Goal: Feedback & Contribution: Leave review/rating

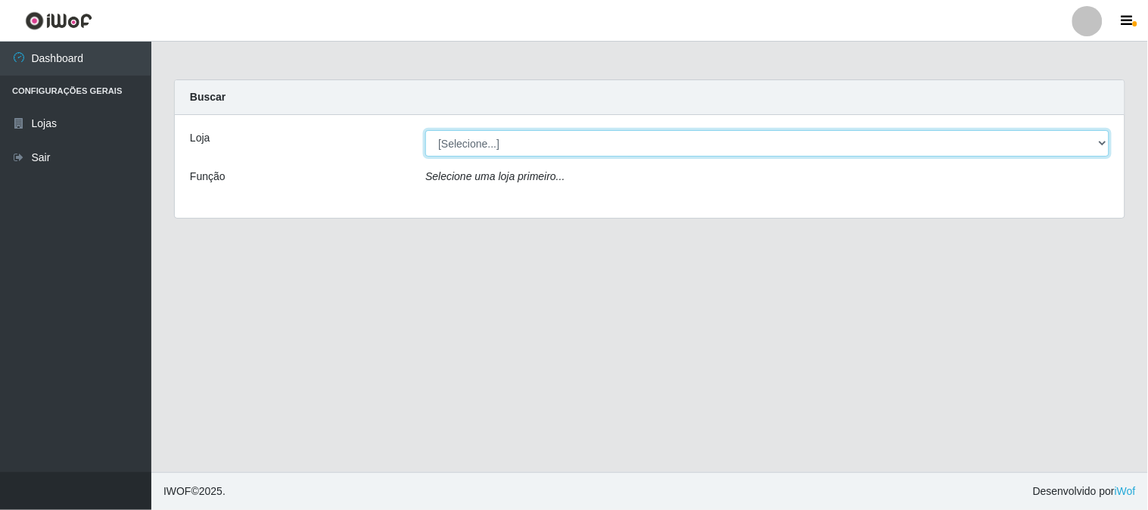
click at [1103, 145] on select "[Selecione...] Casatudo BR" at bounding box center [767, 143] width 684 height 26
select select "197"
click at [425, 130] on select "[Selecione...] Casatudo BR" at bounding box center [767, 143] width 684 height 26
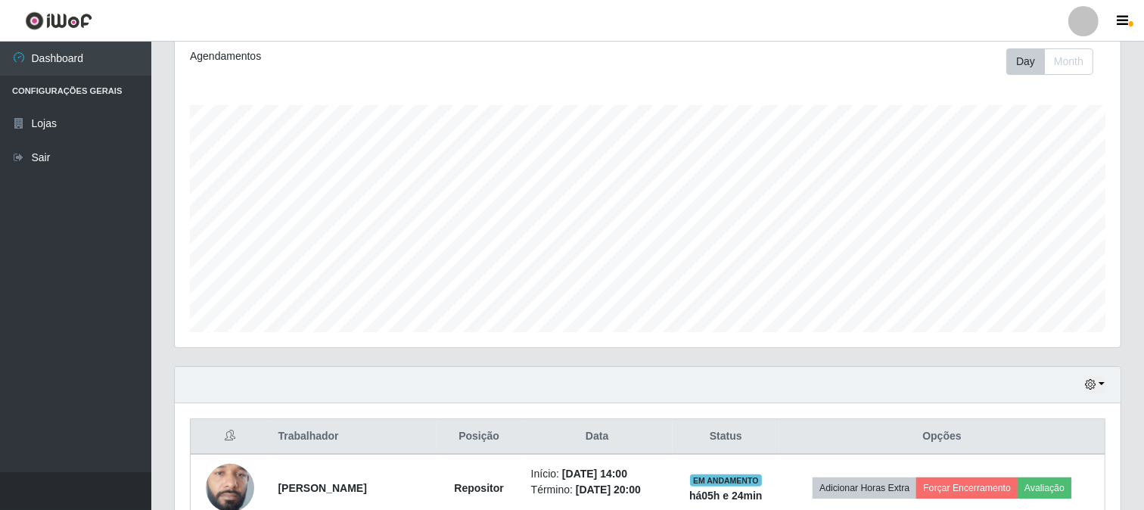
scroll to position [293, 0]
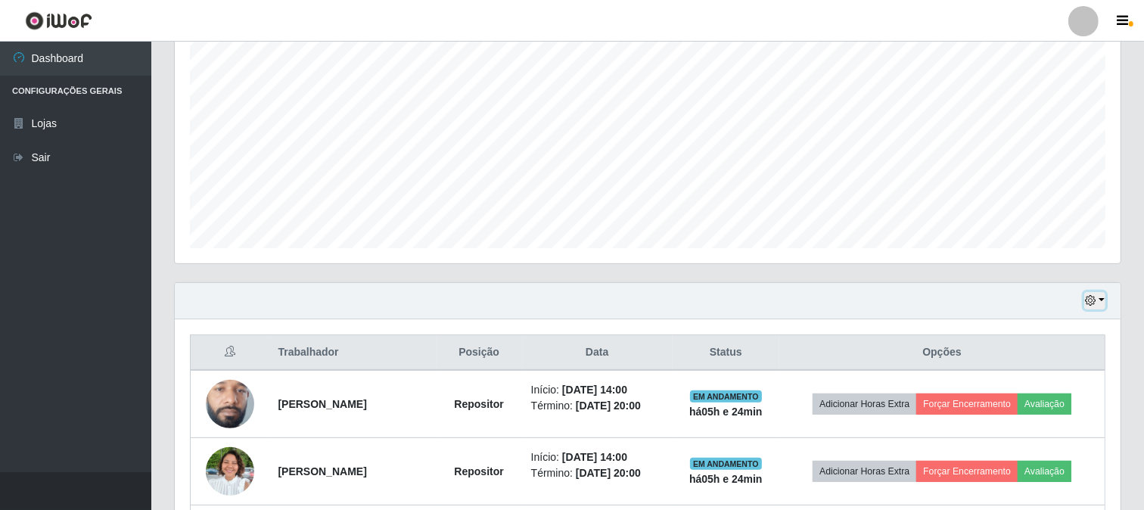
click at [1103, 299] on button "button" at bounding box center [1094, 300] width 21 height 17
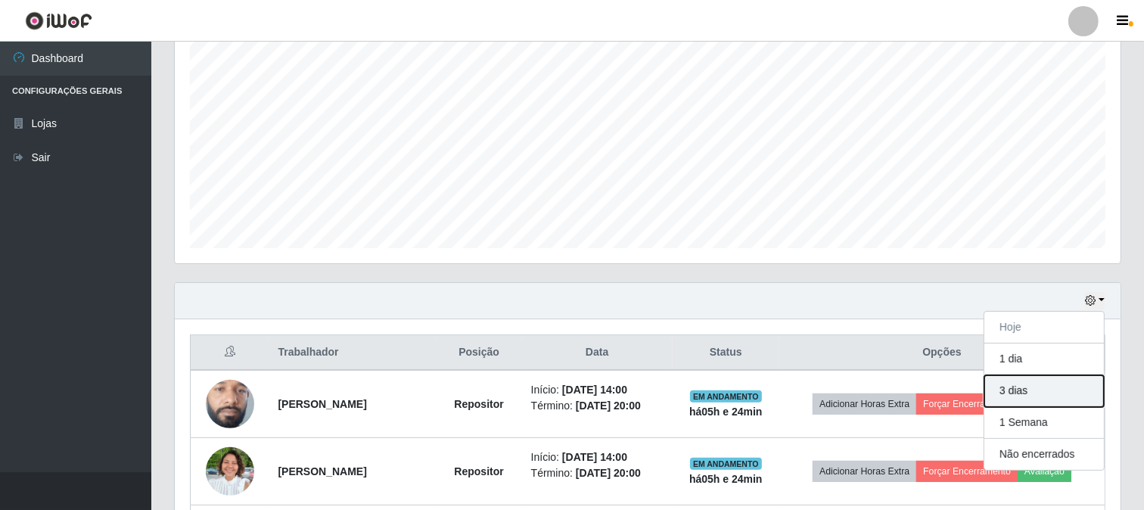
click at [1031, 388] on button "3 dias" at bounding box center [1044, 391] width 120 height 32
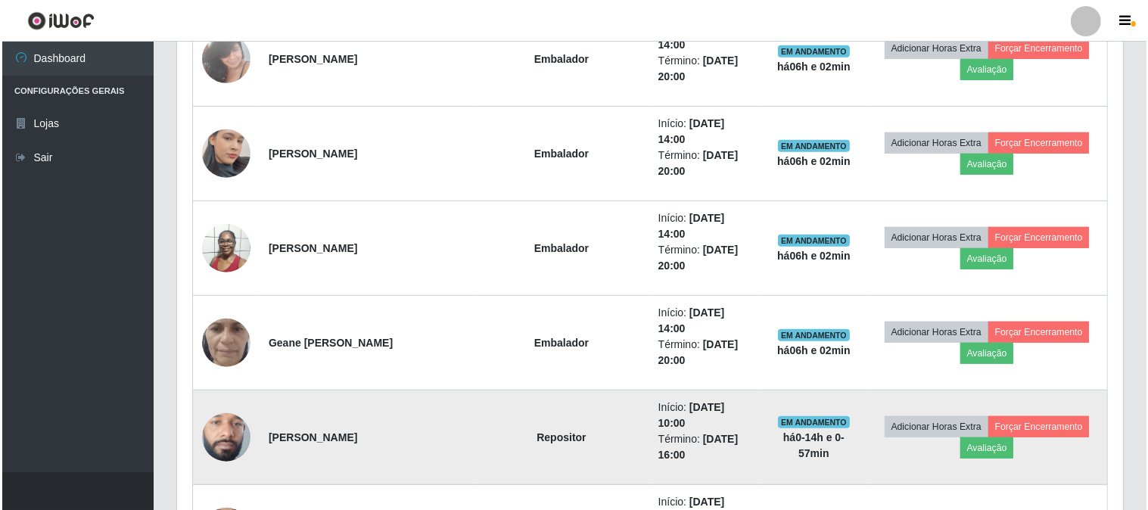
scroll to position [757, 0]
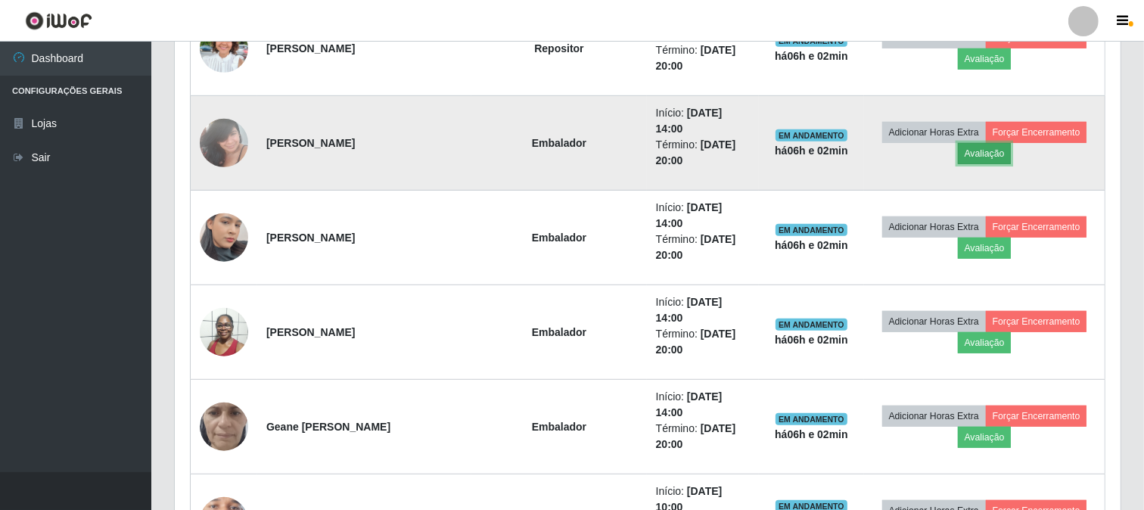
click at [984, 143] on button "Avaliação" at bounding box center [985, 153] width 54 height 21
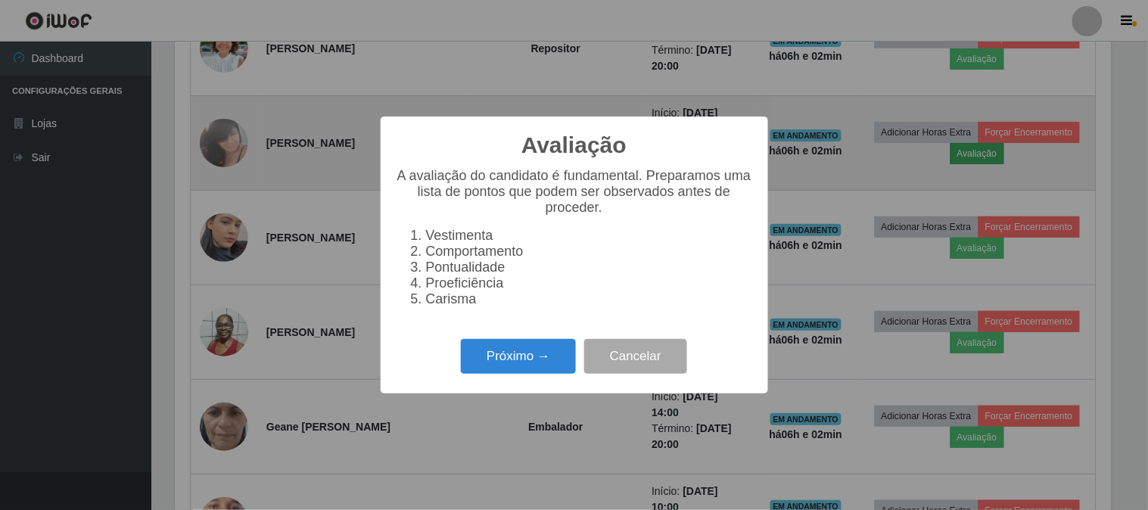
scroll to position [313, 936]
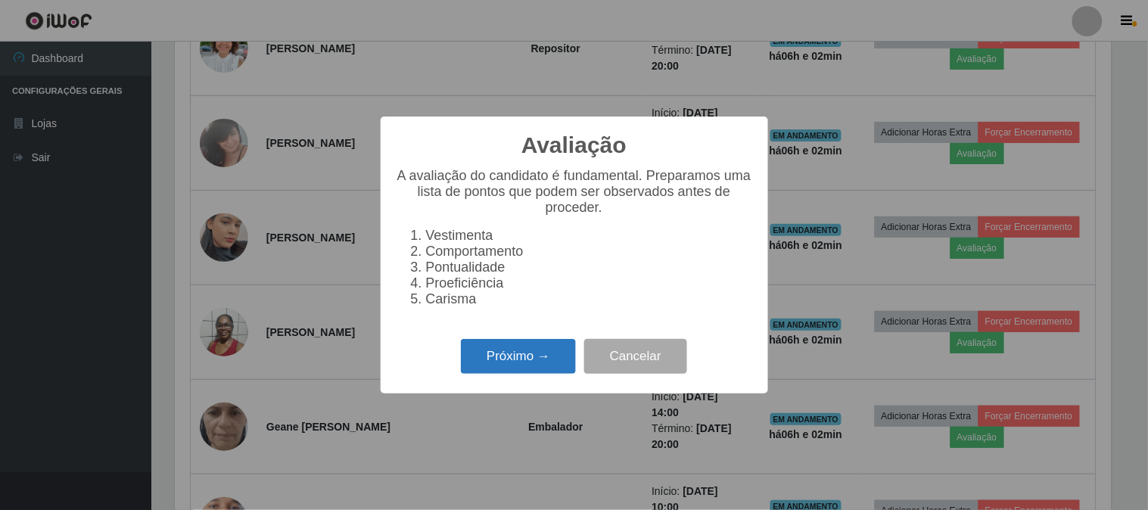
click at [527, 359] on button "Próximo →" at bounding box center [518, 357] width 115 height 36
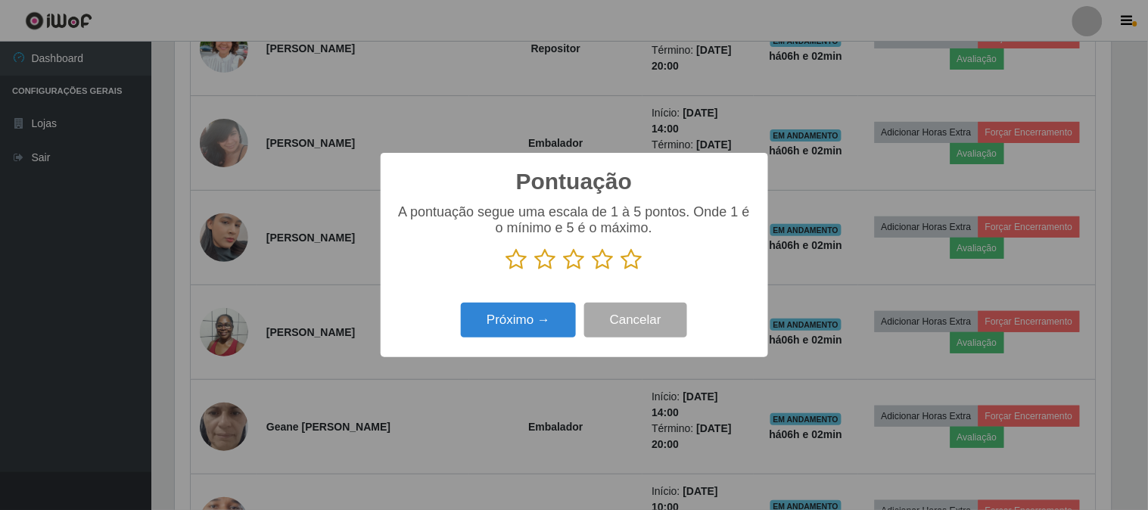
click at [619, 253] on p at bounding box center [574, 259] width 357 height 23
drag, startPoint x: 633, startPoint y: 262, endPoint x: 590, endPoint y: 286, distance: 49.5
click at [628, 265] on icon at bounding box center [631, 259] width 21 height 23
click at [621, 271] on input "radio" at bounding box center [621, 271] width 0 height 0
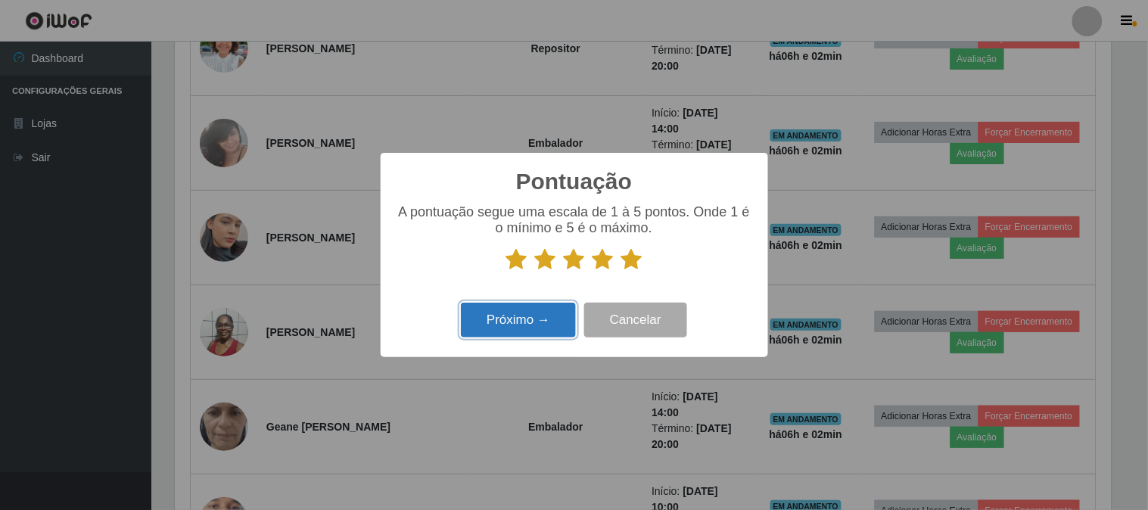
click at [531, 328] on button "Próximo →" at bounding box center [518, 321] width 115 height 36
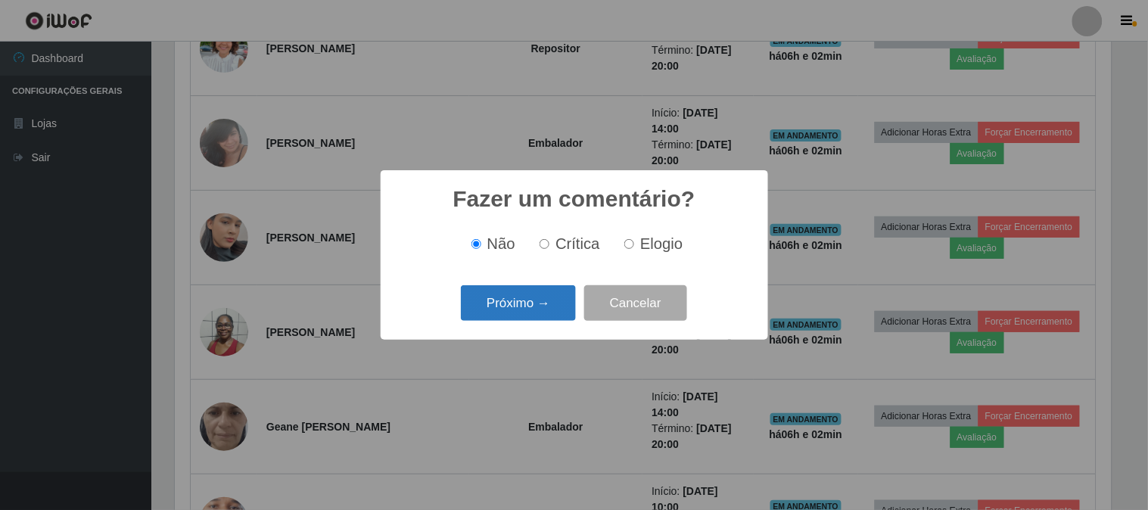
click at [526, 311] on button "Próximo →" at bounding box center [518, 303] width 115 height 36
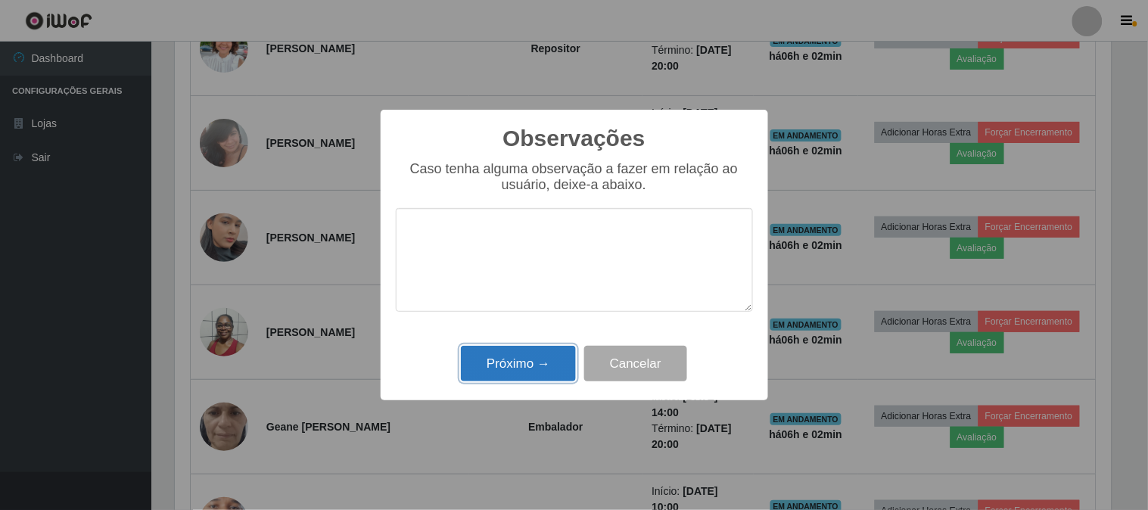
click at [543, 373] on button "Próximo →" at bounding box center [518, 364] width 115 height 36
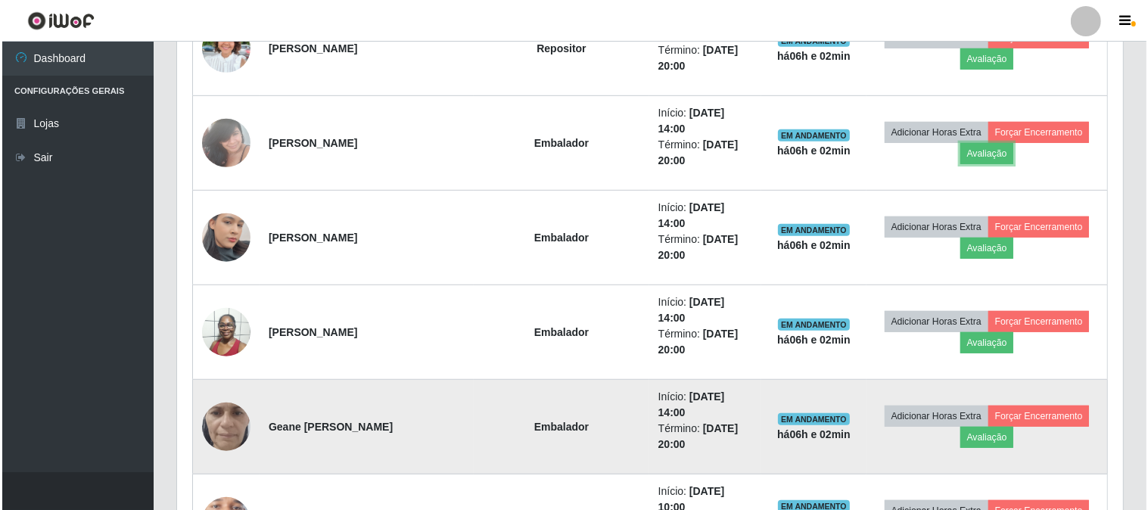
scroll to position [313, 946]
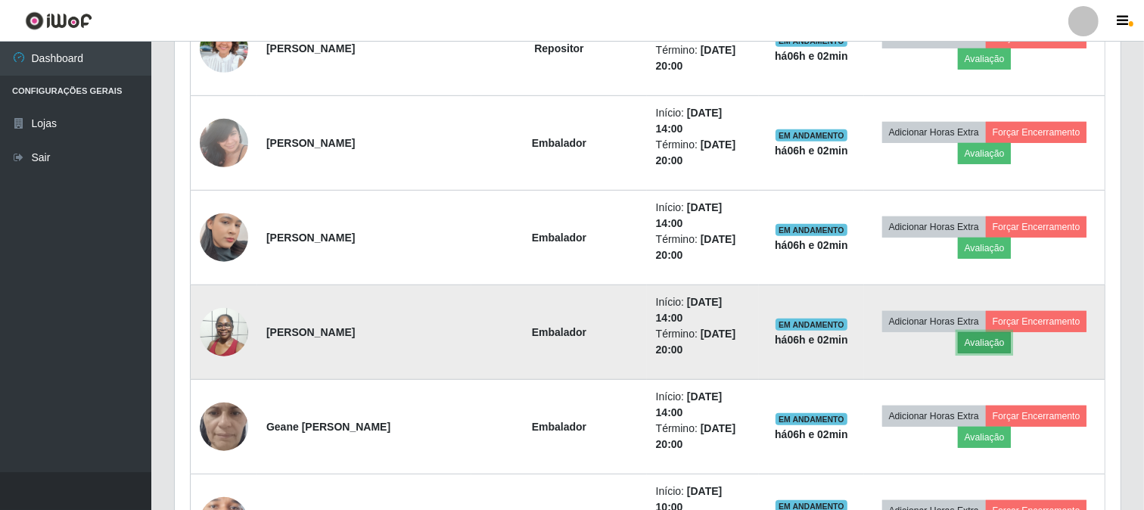
click at [988, 332] on button "Avaliação" at bounding box center [985, 342] width 54 height 21
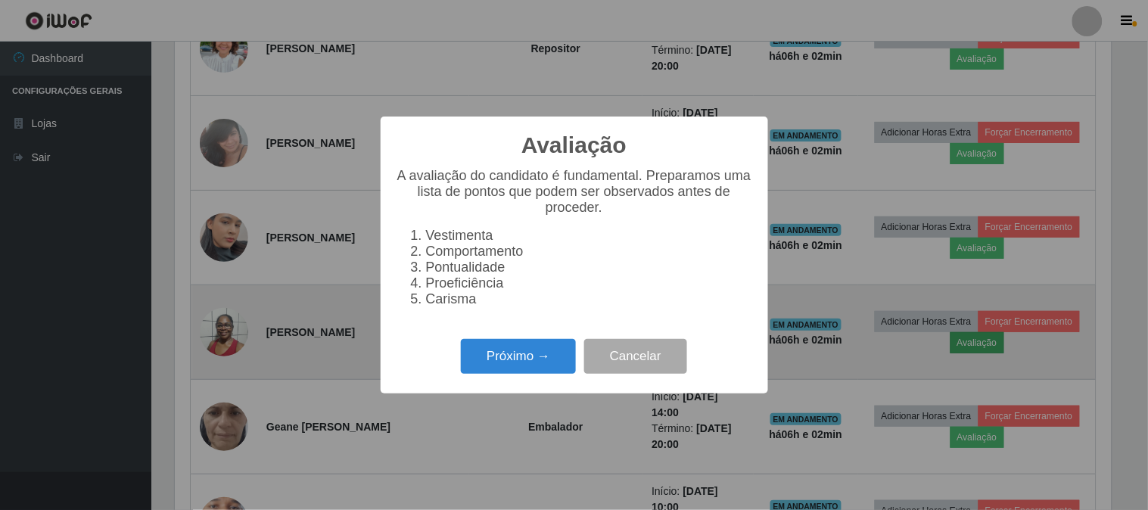
scroll to position [313, 936]
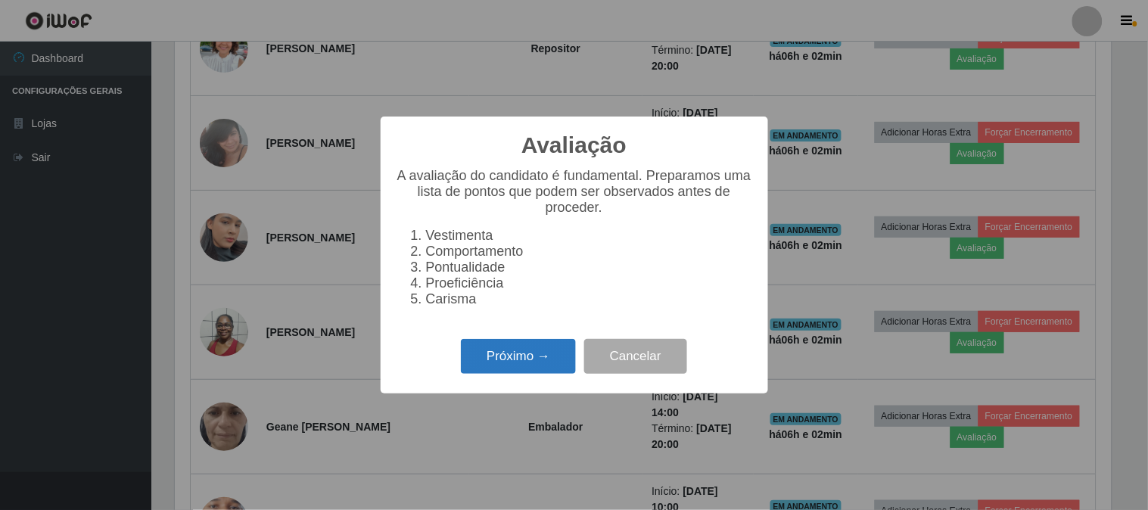
click at [563, 356] on button "Próximo →" at bounding box center [518, 357] width 115 height 36
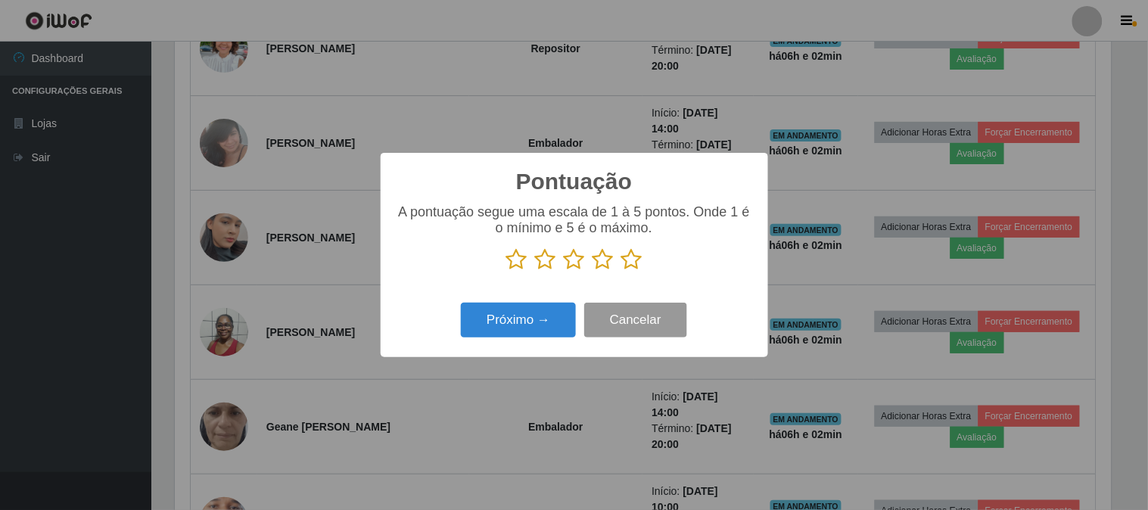
scroll to position [756410, 755788]
click at [628, 260] on icon at bounding box center [631, 259] width 21 height 23
click at [621, 271] on input "radio" at bounding box center [621, 271] width 0 height 0
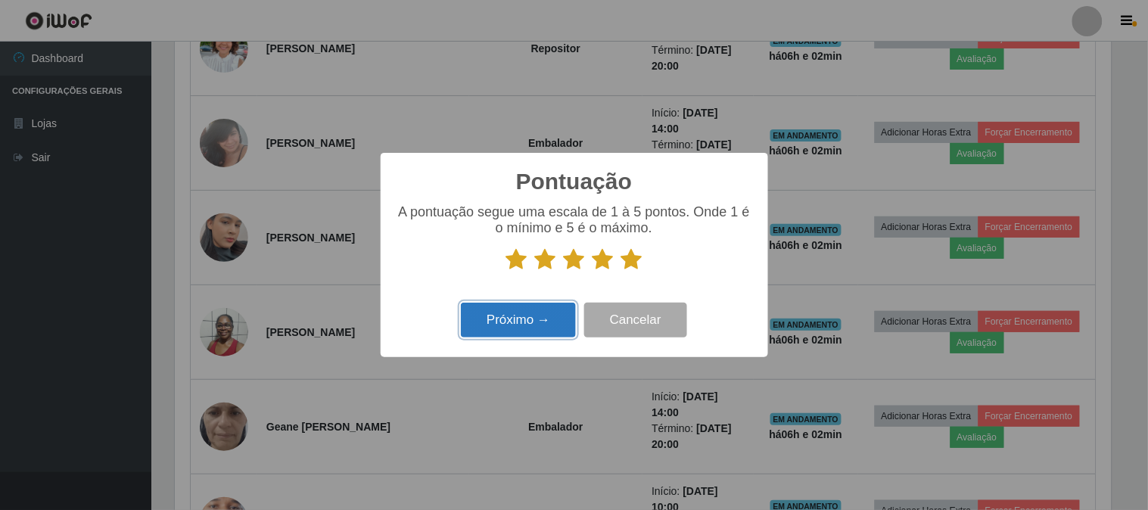
click at [539, 318] on button "Próximo →" at bounding box center [518, 321] width 115 height 36
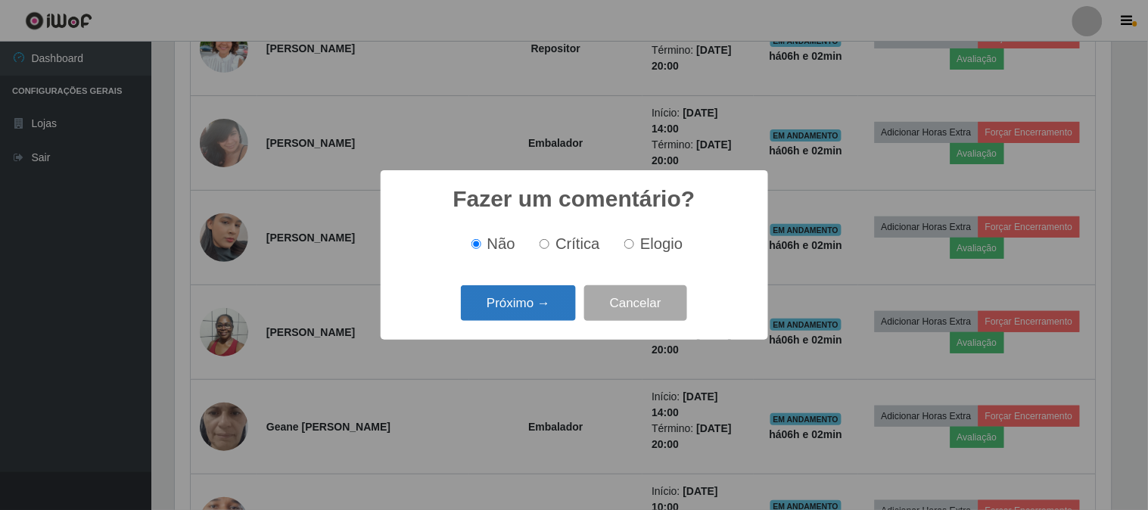
click at [533, 310] on button "Próximo →" at bounding box center [518, 303] width 115 height 36
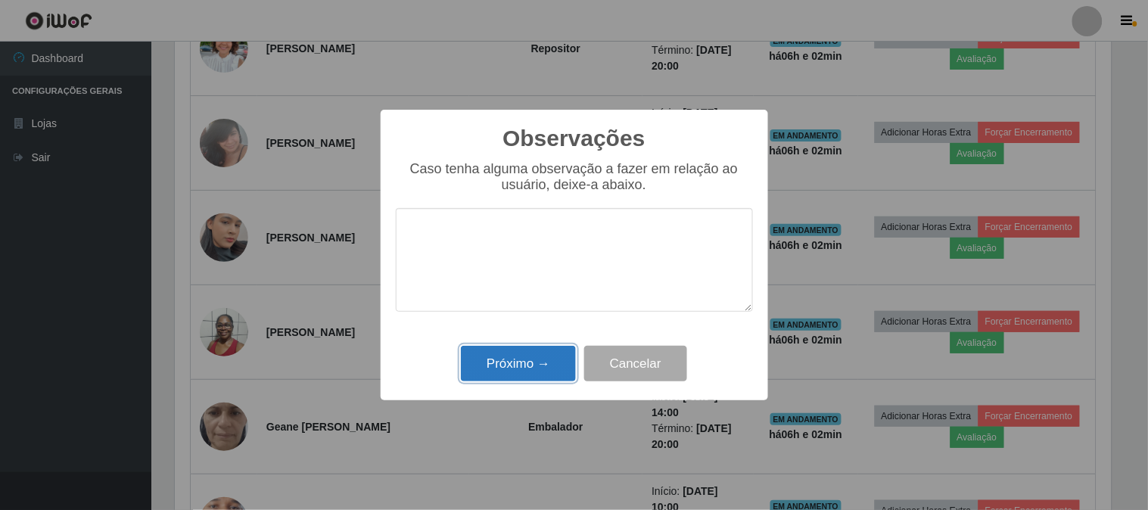
click at [540, 372] on button "Próximo →" at bounding box center [518, 364] width 115 height 36
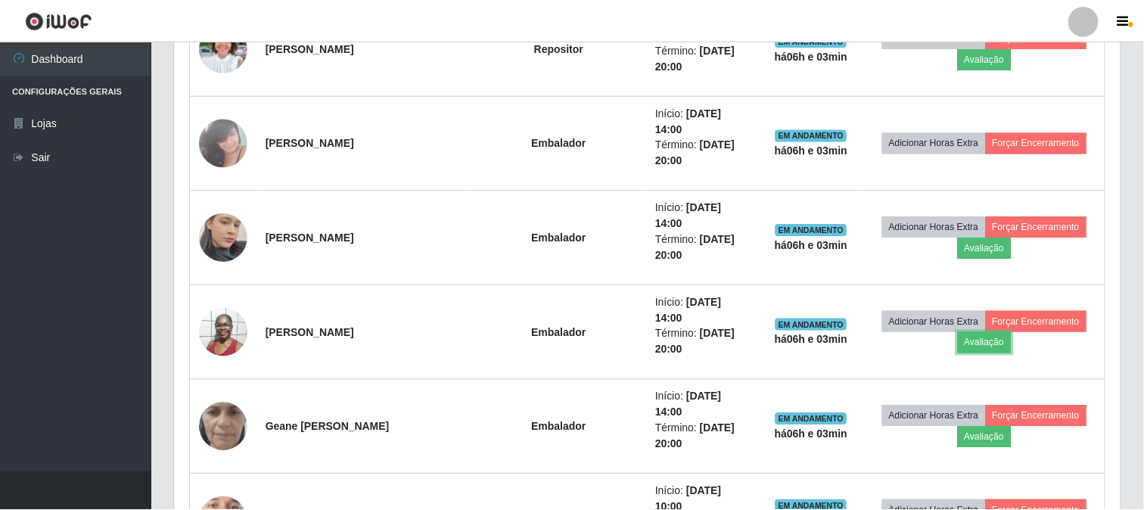
scroll to position [313, 946]
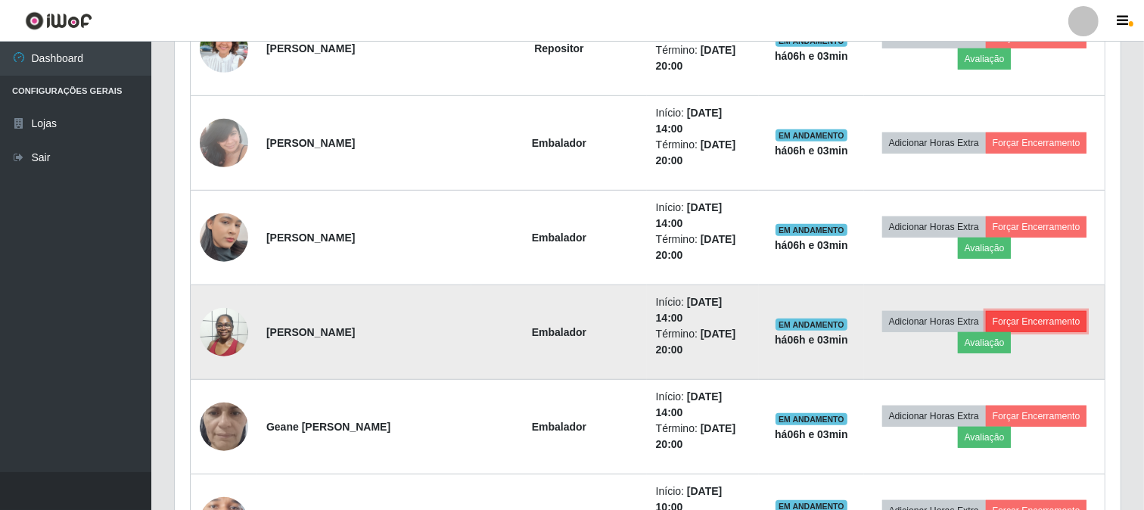
click at [1024, 311] on button "Forçar Encerramento" at bounding box center [1036, 321] width 101 height 21
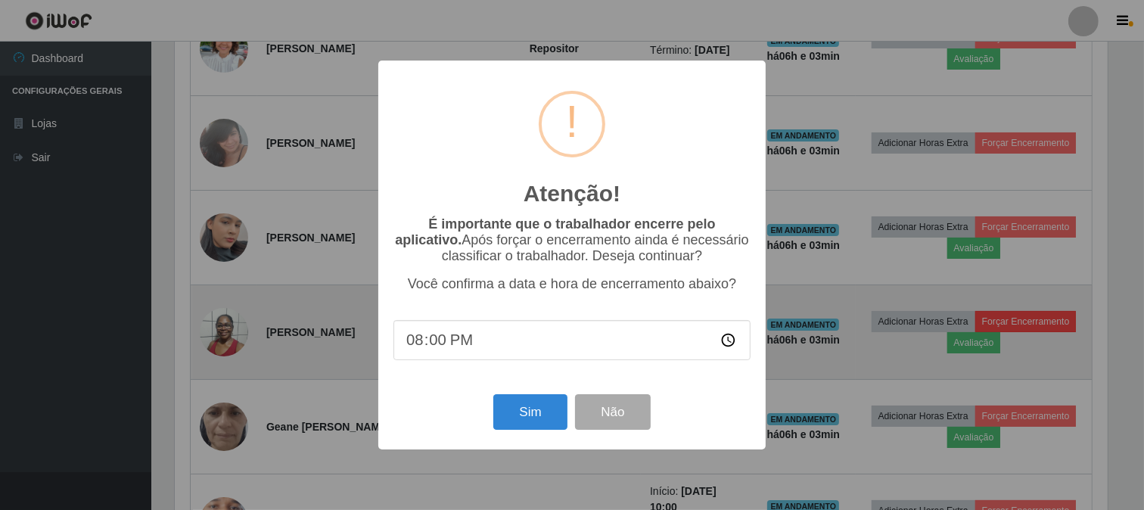
scroll to position [313, 936]
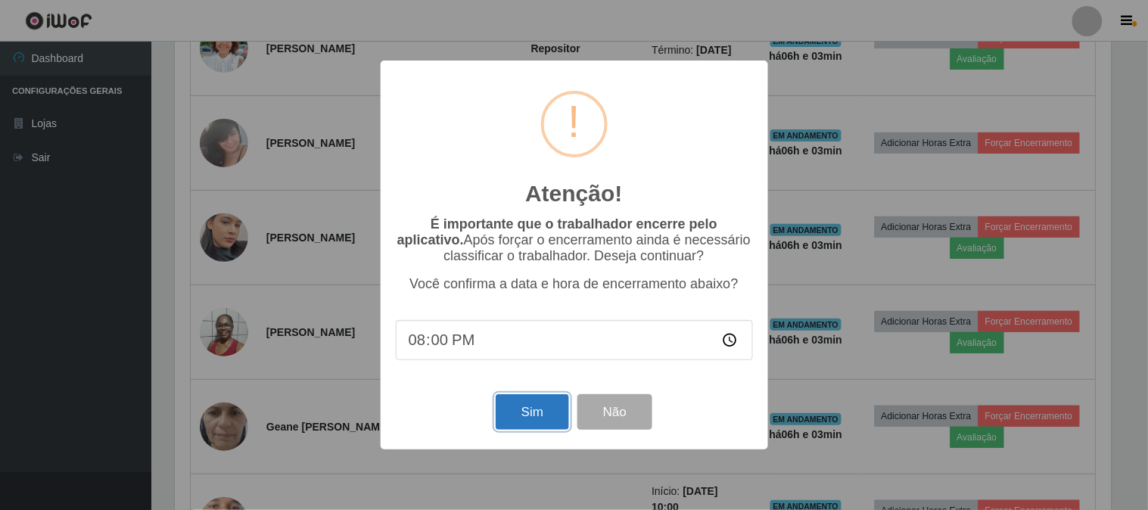
click at [536, 411] on button "Sim" at bounding box center [532, 412] width 73 height 36
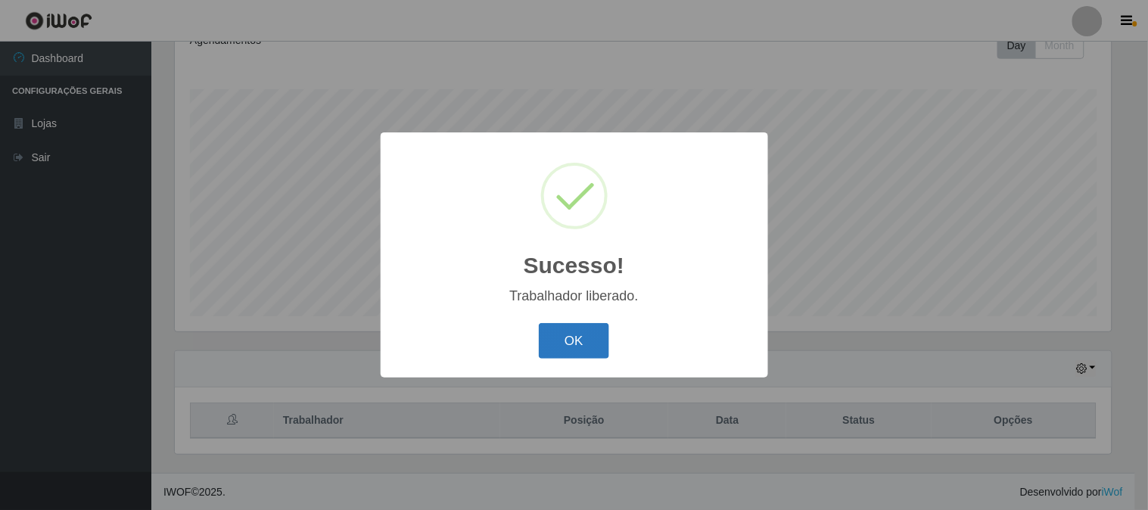
click at [579, 331] on button "OK" at bounding box center [574, 341] width 70 height 36
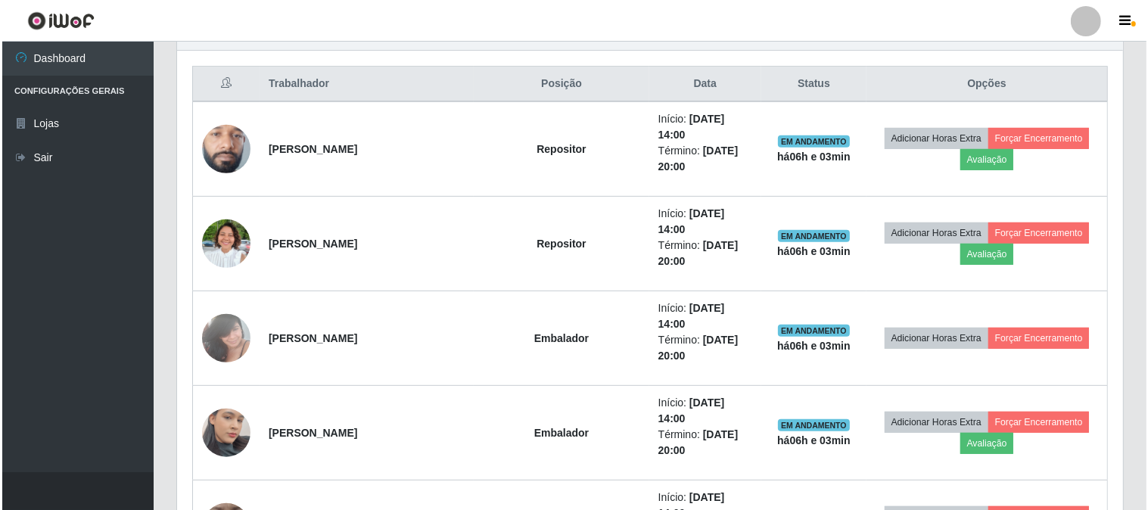
scroll to position [645, 0]
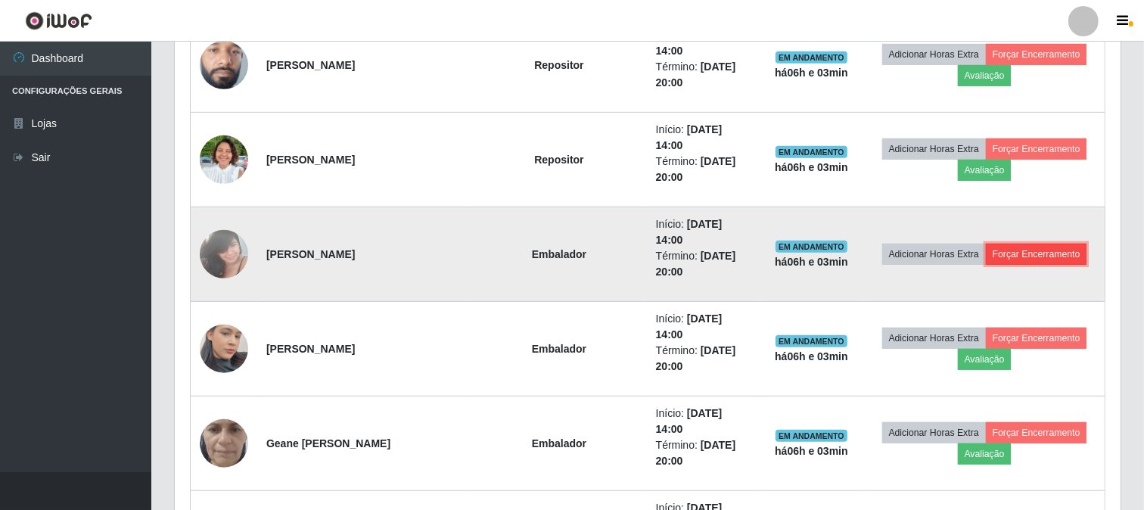
click at [1000, 244] on button "Forçar Encerramento" at bounding box center [1036, 254] width 101 height 21
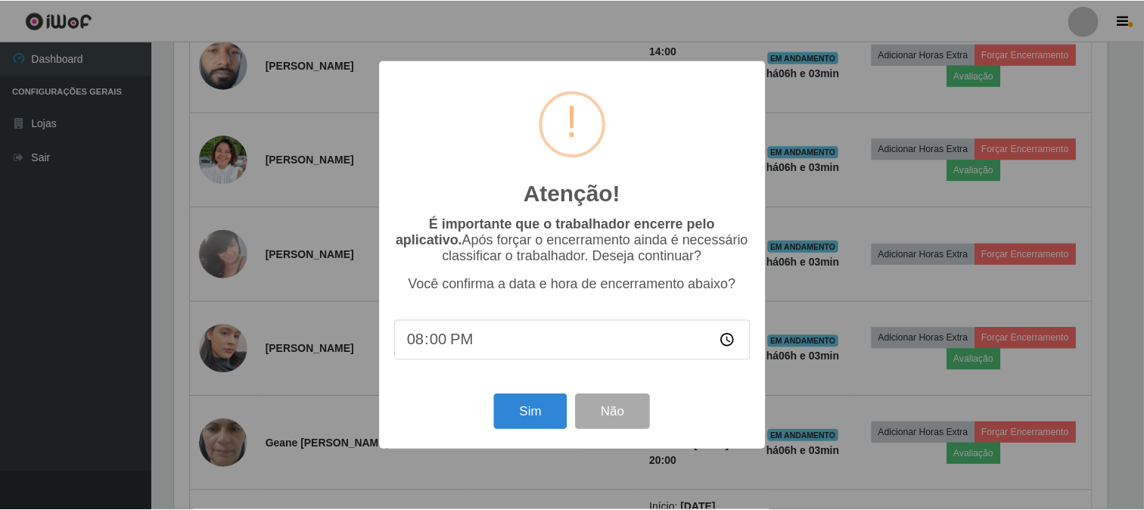
scroll to position [313, 936]
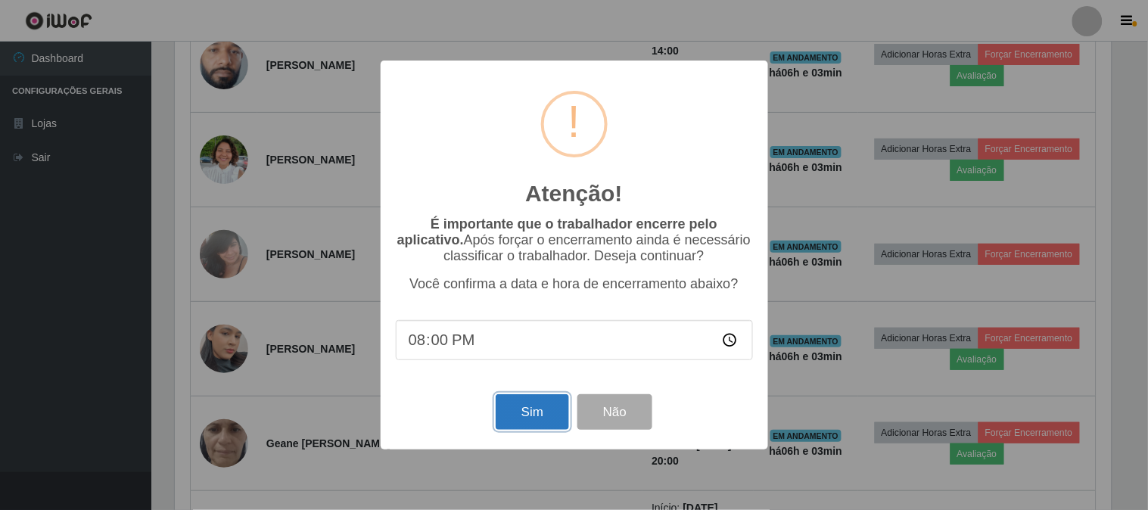
click at [504, 414] on button "Sim" at bounding box center [532, 412] width 73 height 36
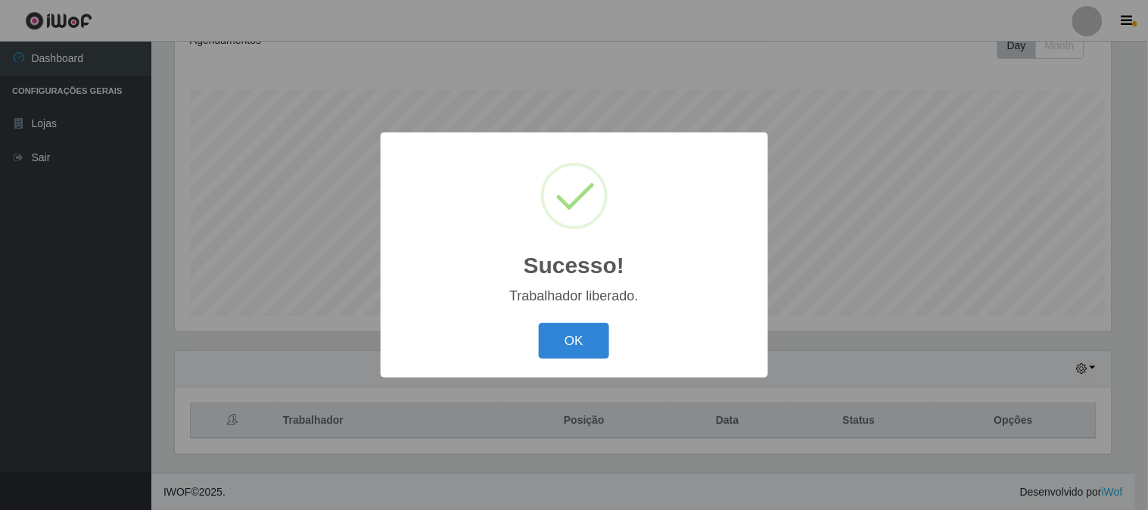
scroll to position [0, 0]
click at [566, 344] on button "OK" at bounding box center [574, 341] width 70 height 36
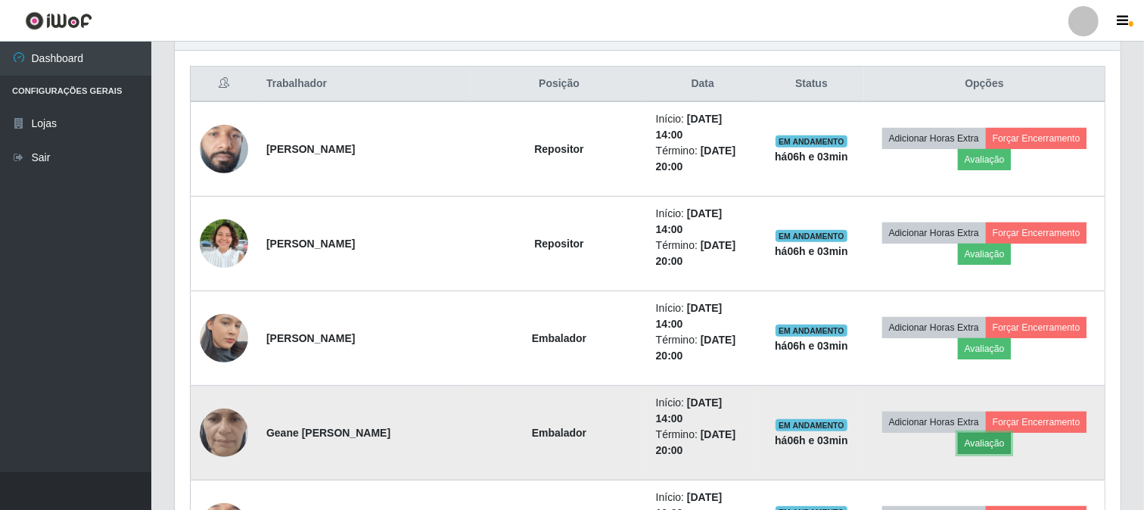
click at [958, 433] on button "Avaliação" at bounding box center [985, 443] width 54 height 21
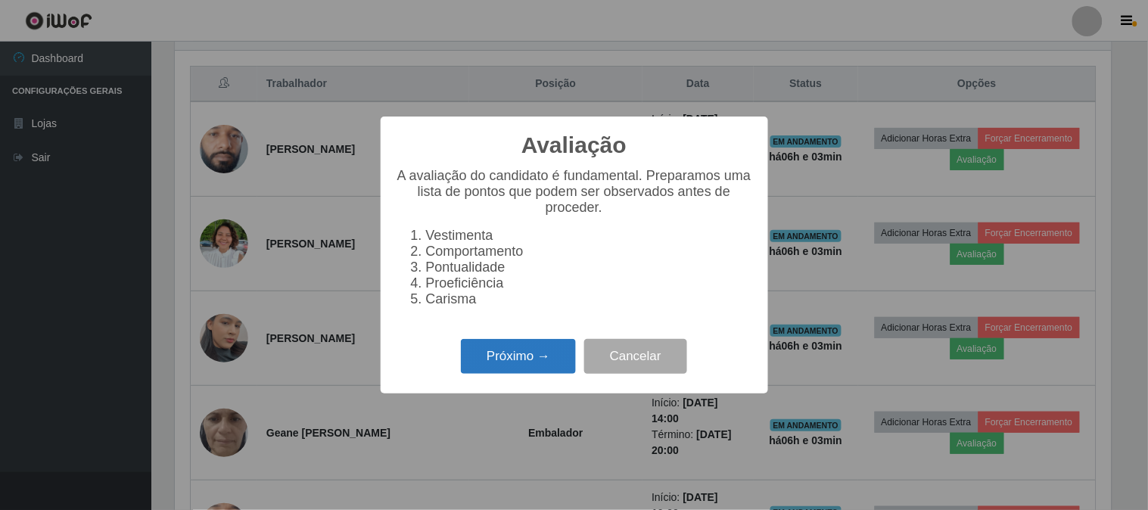
click at [525, 357] on button "Próximo →" at bounding box center [518, 357] width 115 height 36
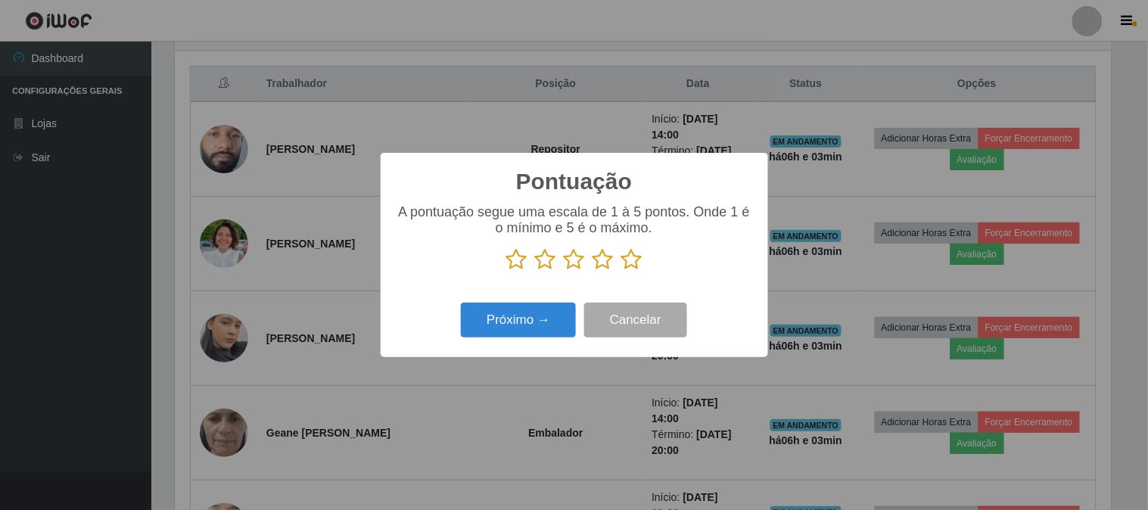
click at [619, 259] on p at bounding box center [574, 259] width 357 height 23
drag, startPoint x: 633, startPoint y: 263, endPoint x: 480, endPoint y: 318, distance: 162.3
click at [632, 263] on icon at bounding box center [631, 259] width 21 height 23
click at [621, 271] on input "radio" at bounding box center [621, 271] width 0 height 0
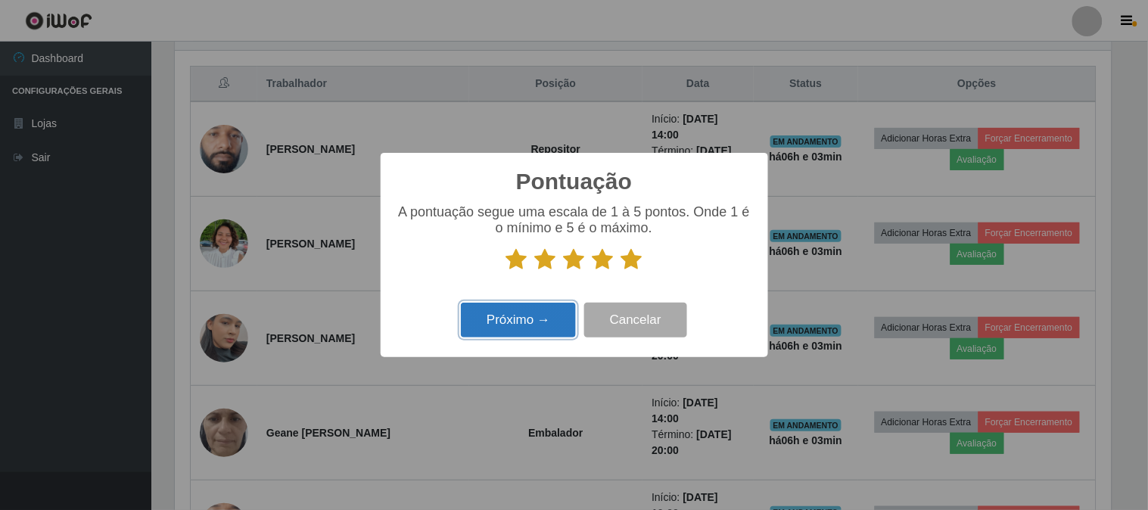
click at [475, 316] on button "Próximo →" at bounding box center [518, 321] width 115 height 36
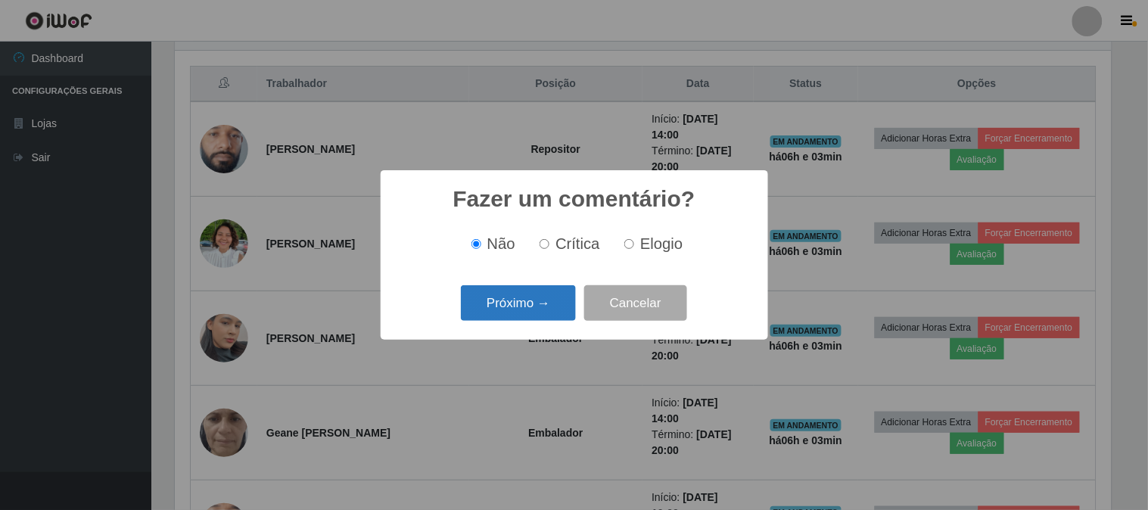
click at [526, 306] on button "Próximo →" at bounding box center [518, 303] width 115 height 36
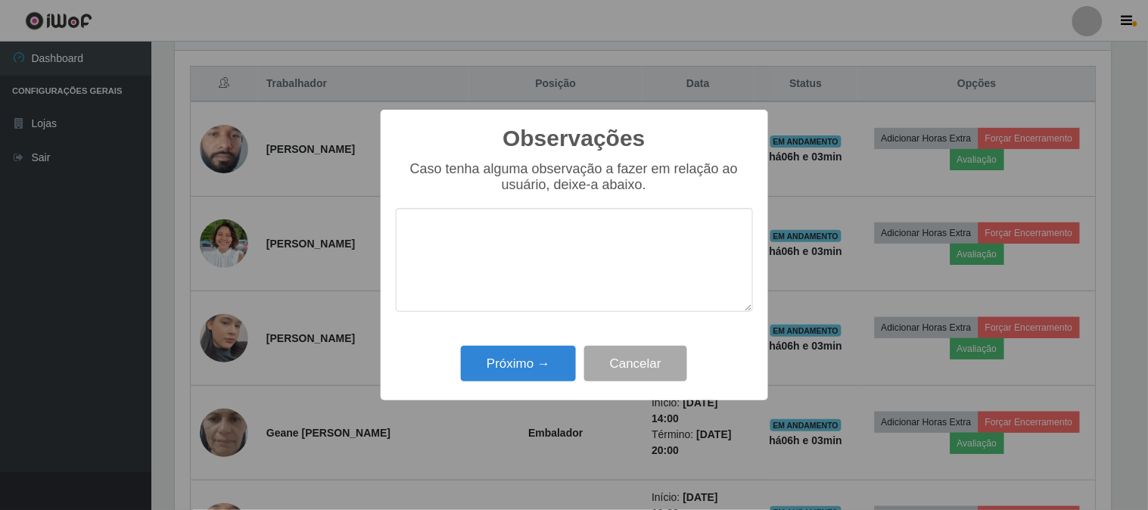
click at [509, 345] on div "Próximo → Cancelar" at bounding box center [574, 363] width 357 height 43
click at [505, 354] on button "Próximo →" at bounding box center [518, 364] width 115 height 36
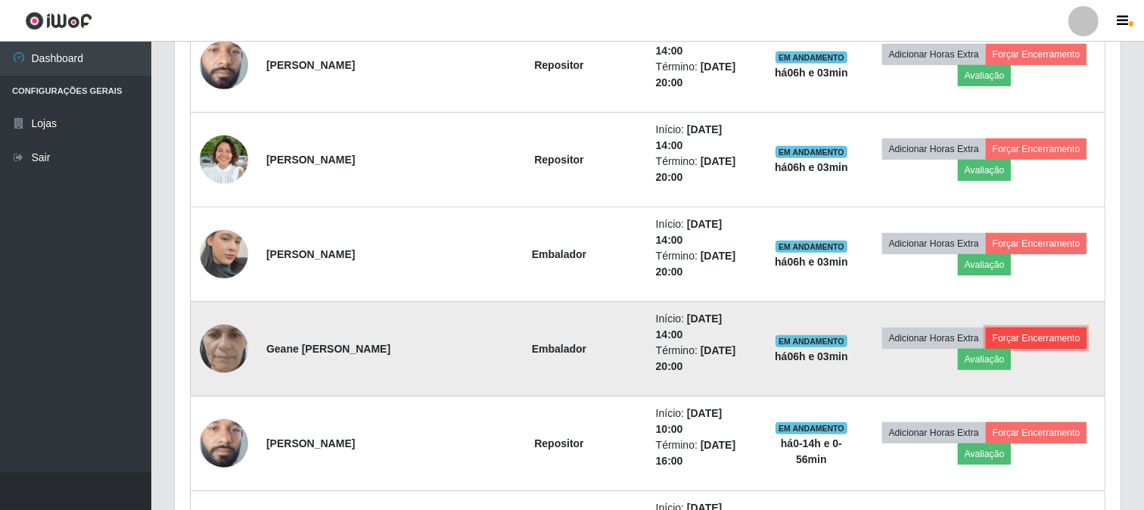
click at [994, 328] on button "Forçar Encerramento" at bounding box center [1036, 338] width 101 height 21
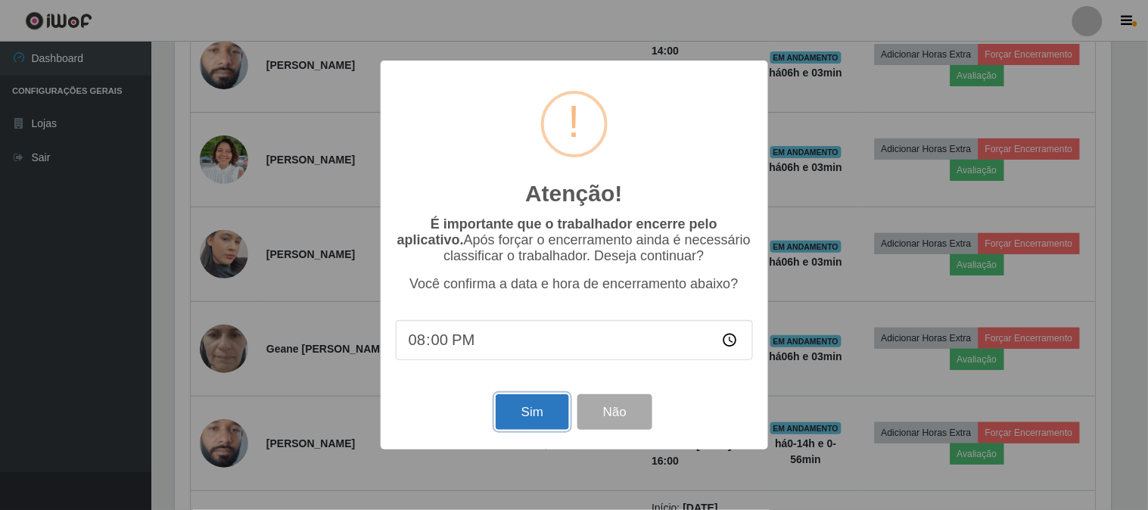
click at [533, 422] on button "Sim" at bounding box center [532, 412] width 73 height 36
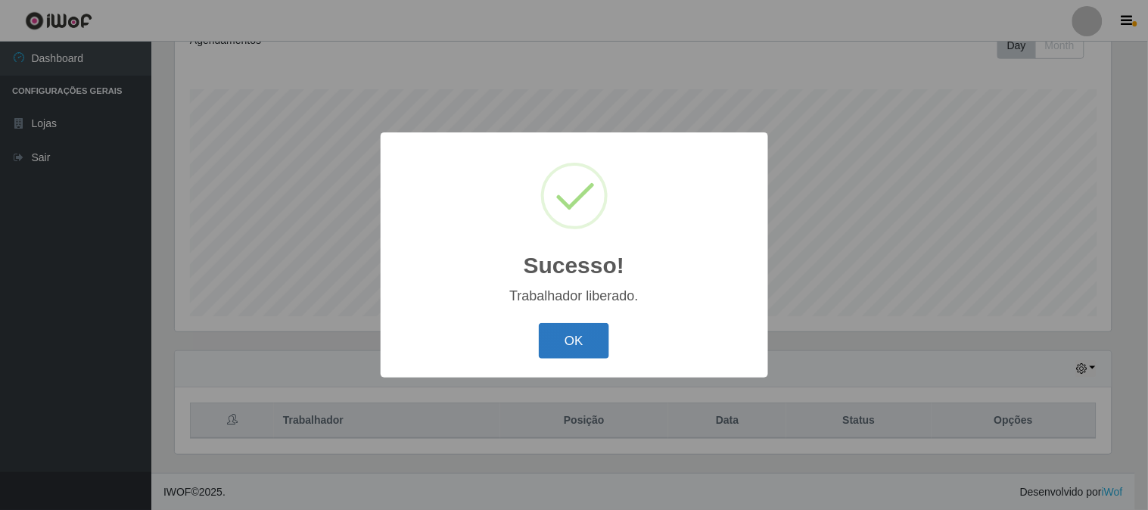
click at [552, 357] on button "OK" at bounding box center [574, 341] width 70 height 36
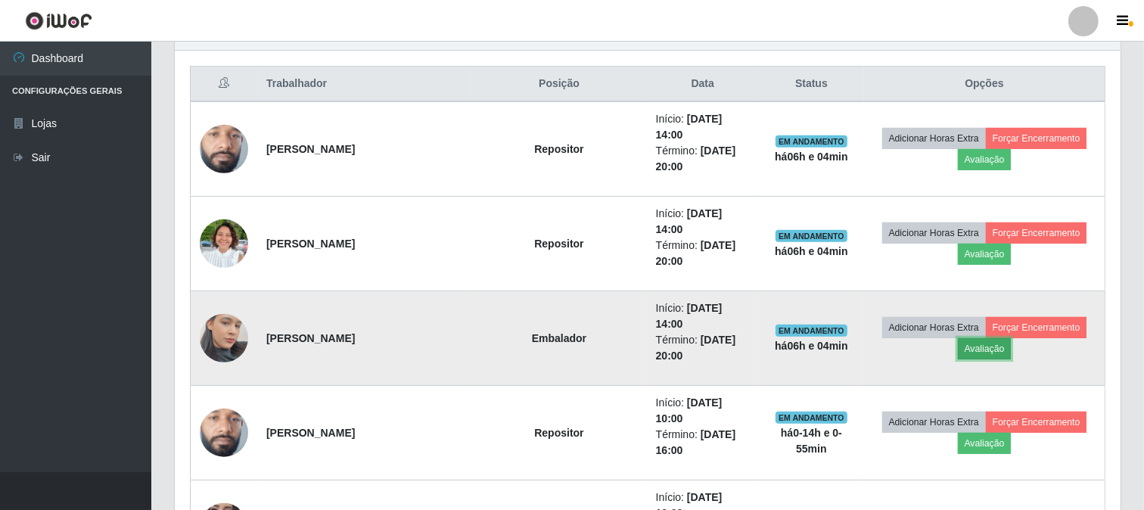
click at [958, 338] on button "Avaliação" at bounding box center [985, 348] width 54 height 21
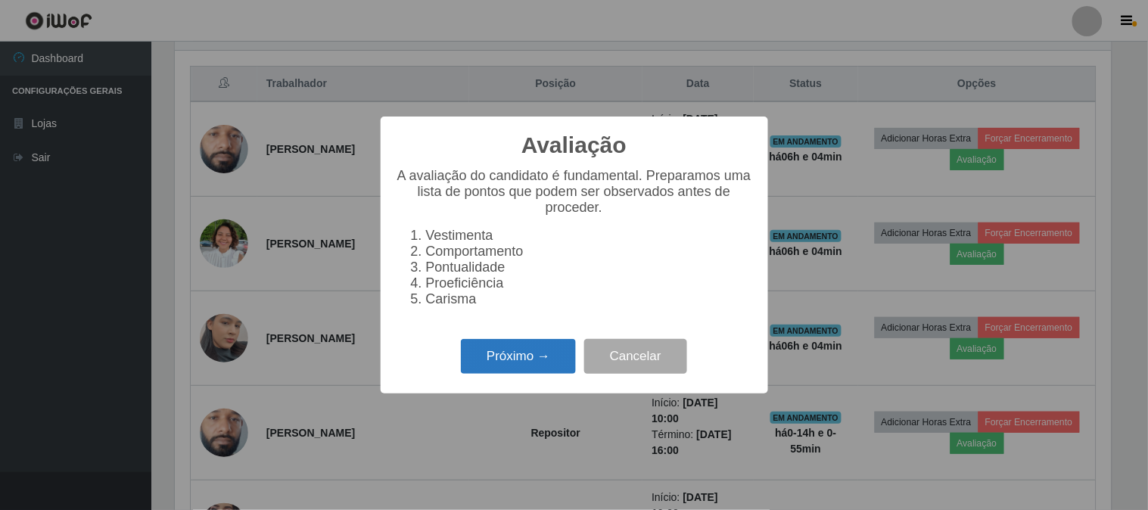
click at [492, 356] on button "Próximo →" at bounding box center [518, 357] width 115 height 36
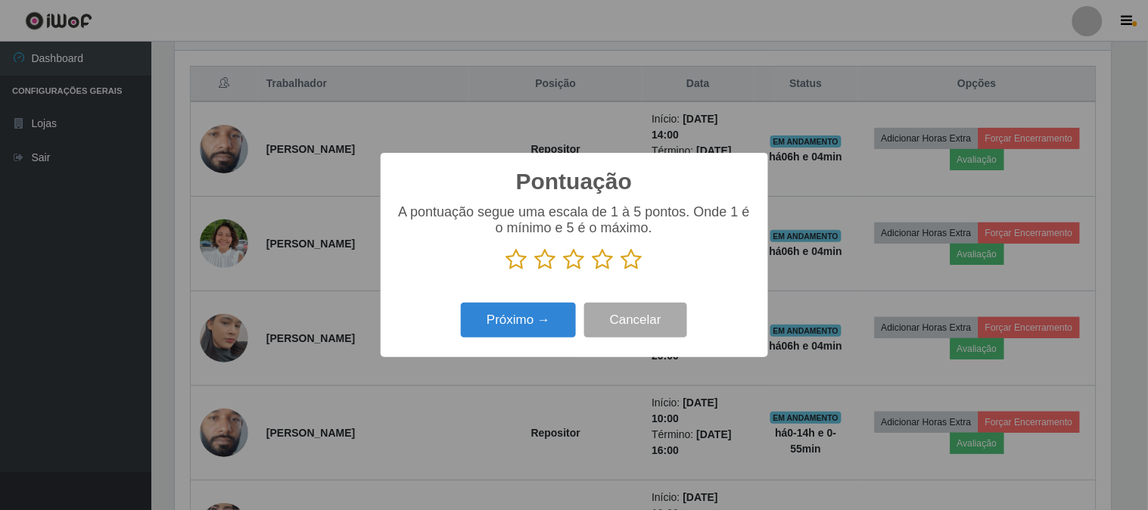
click at [630, 254] on icon at bounding box center [631, 259] width 21 height 23
click at [621, 271] on input "radio" at bounding box center [621, 271] width 0 height 0
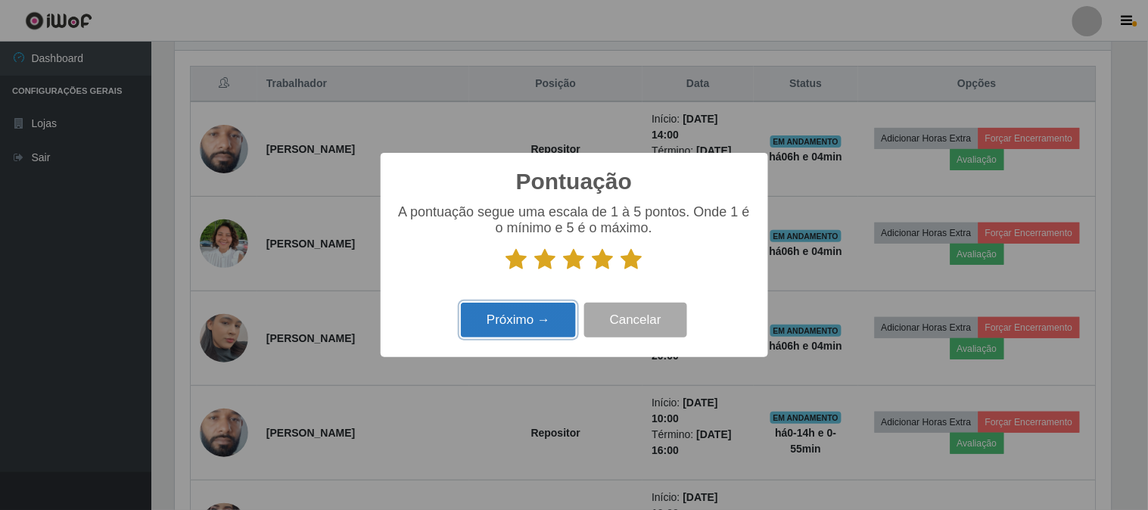
click at [528, 313] on button "Próximo →" at bounding box center [518, 321] width 115 height 36
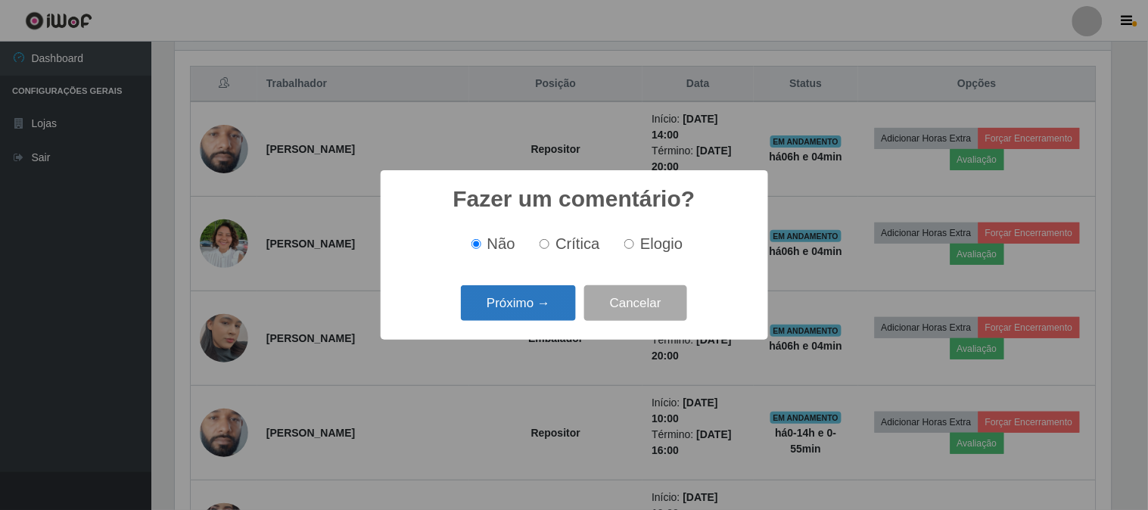
click at [512, 291] on button "Próximo →" at bounding box center [518, 303] width 115 height 36
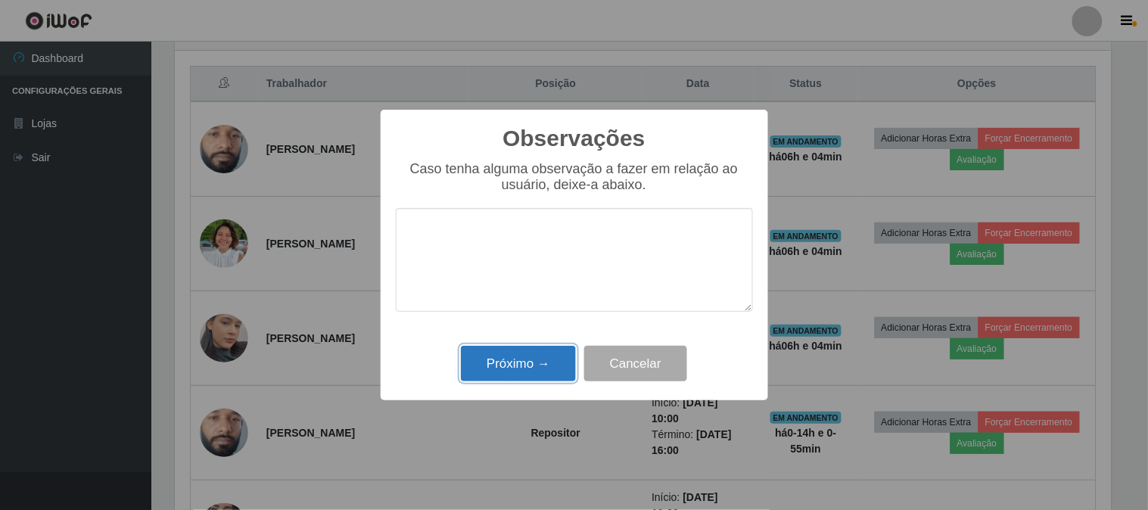
click at [508, 365] on button "Próximo →" at bounding box center [518, 364] width 115 height 36
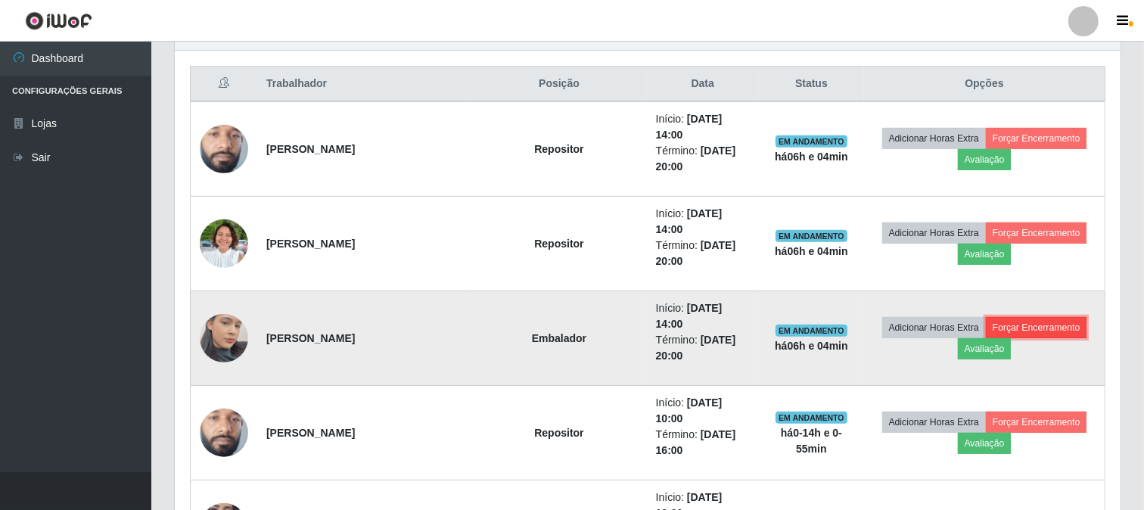
click at [1005, 317] on button "Forçar Encerramento" at bounding box center [1036, 327] width 101 height 21
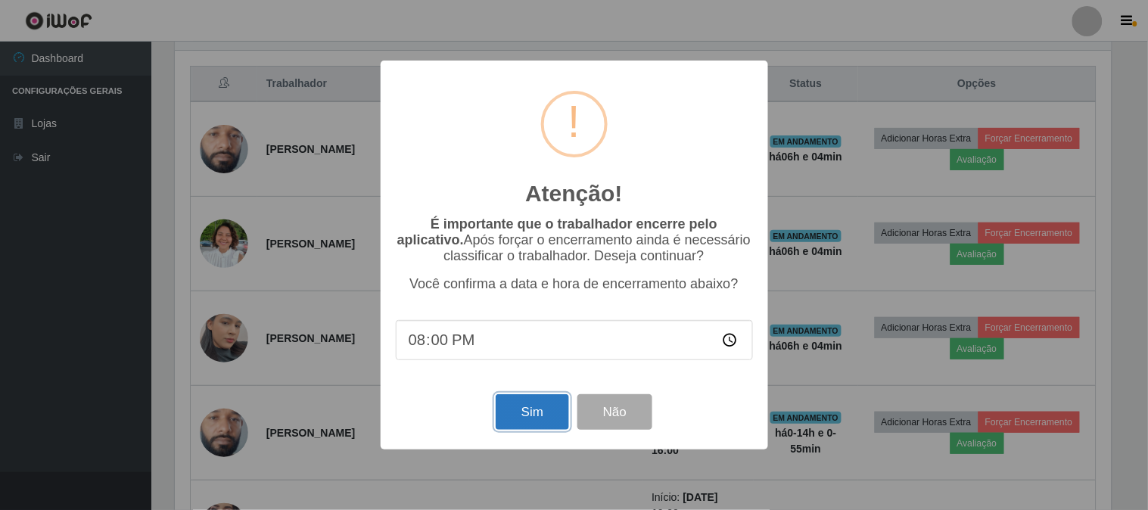
click at [523, 409] on button "Sim" at bounding box center [532, 412] width 73 height 36
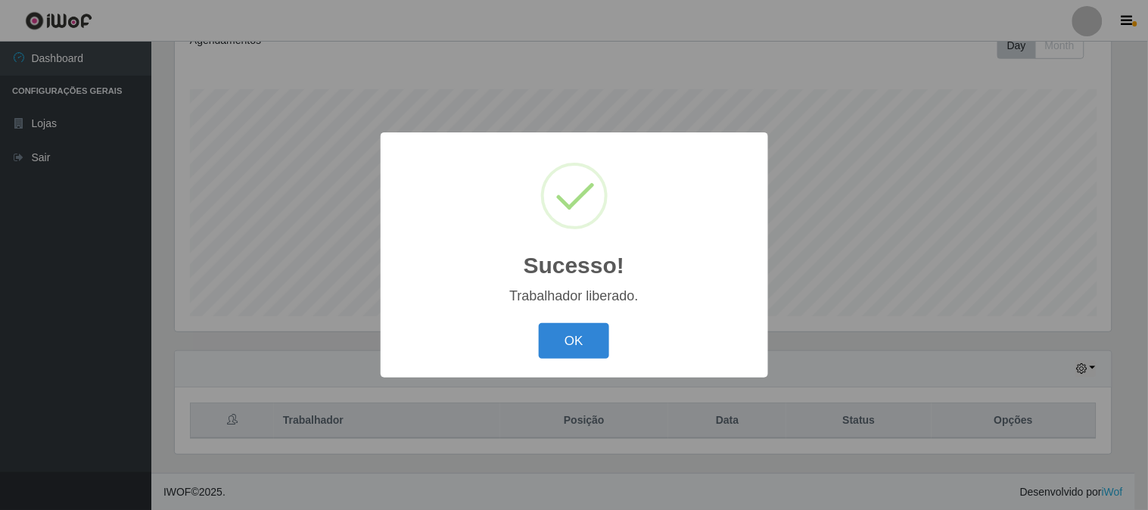
click at [581, 362] on div "OK Cancel" at bounding box center [574, 340] width 357 height 43
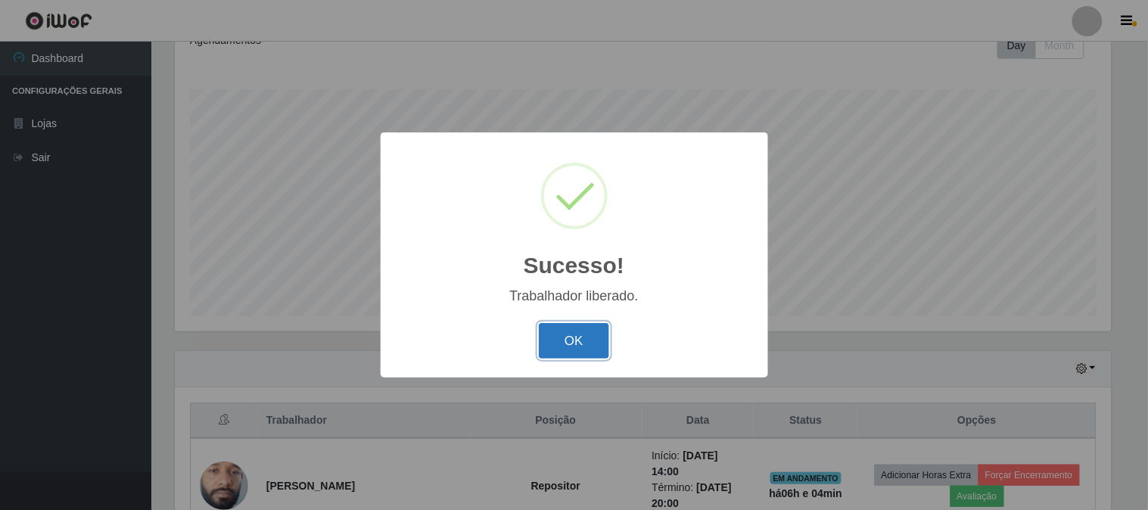
click at [574, 333] on button "OK" at bounding box center [574, 341] width 70 height 36
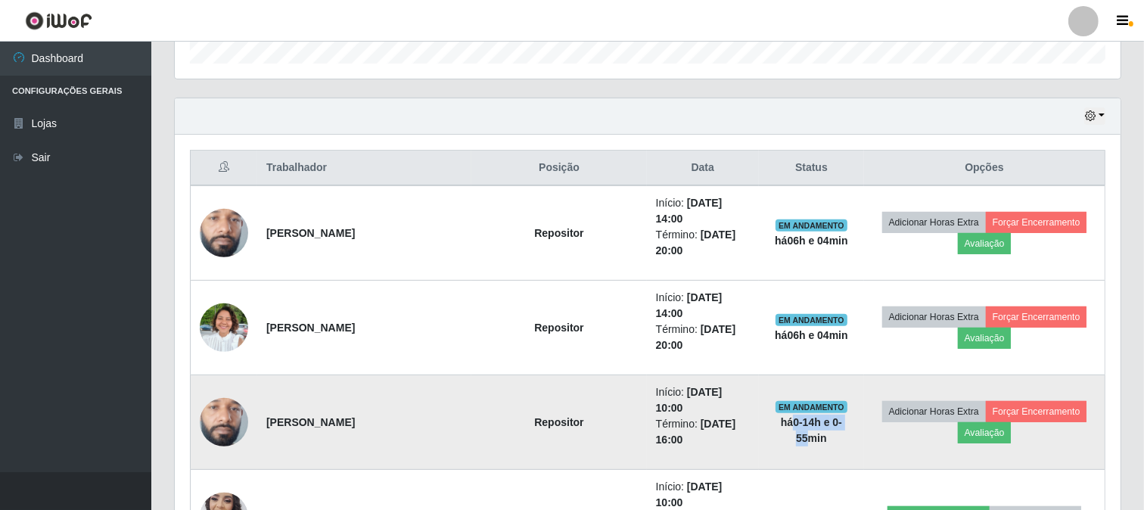
drag, startPoint x: 773, startPoint y: 383, endPoint x: 780, endPoint y: 384, distance: 7.6
click at [801, 416] on strong "há 0-14 h e 0-55 min" at bounding box center [811, 430] width 61 height 28
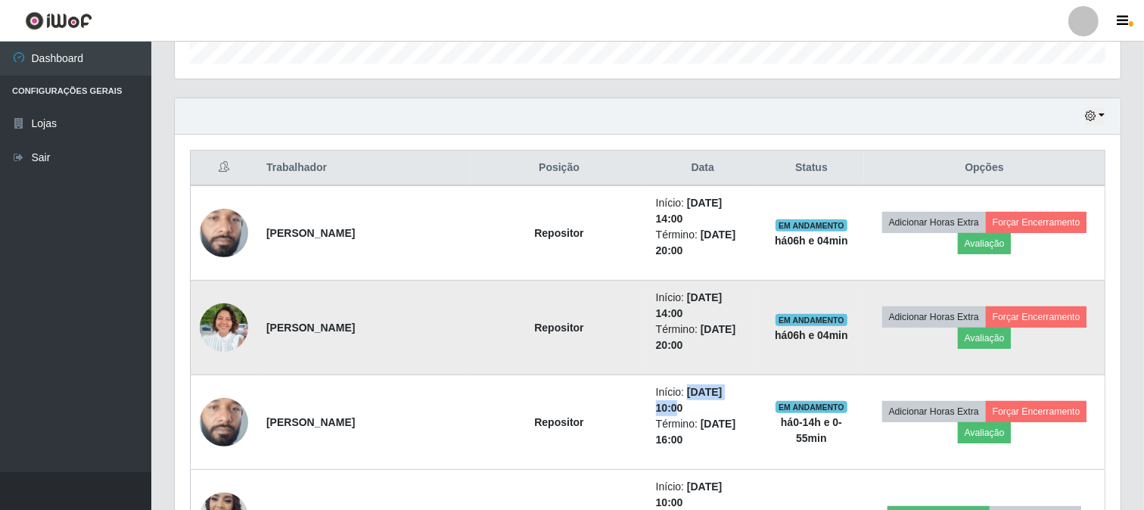
drag, startPoint x: 622, startPoint y: 361, endPoint x: 654, endPoint y: 329, distance: 44.9
click at [675, 386] on time "[DATE] 10:00" at bounding box center [689, 400] width 67 height 28
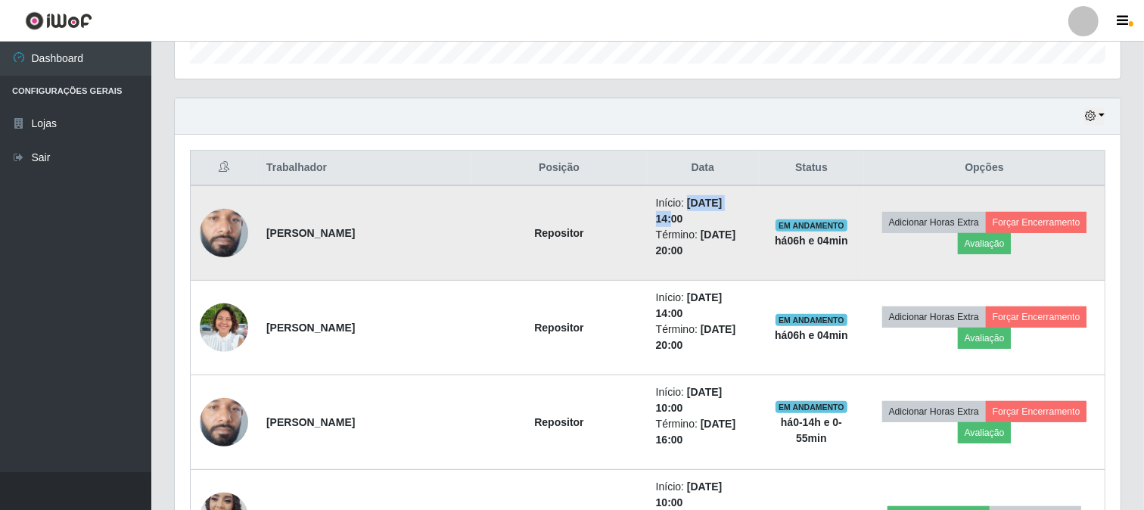
drag, startPoint x: 615, startPoint y: 201, endPoint x: 670, endPoint y: 202, distance: 55.2
click at [670, 202] on time "[DATE] 14:00" at bounding box center [689, 211] width 67 height 28
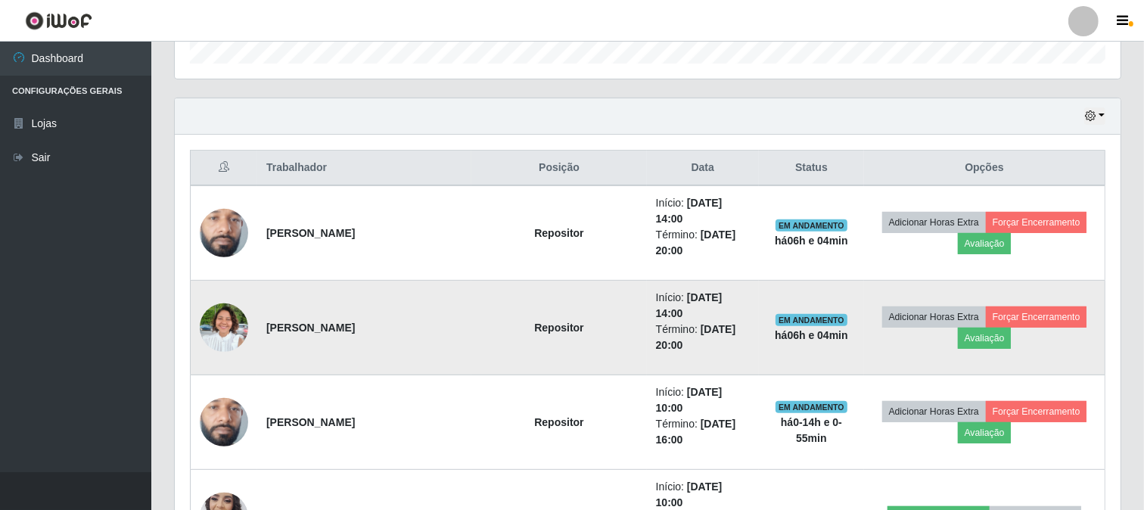
click at [570, 313] on td "Repositor" at bounding box center [558, 328] width 175 height 95
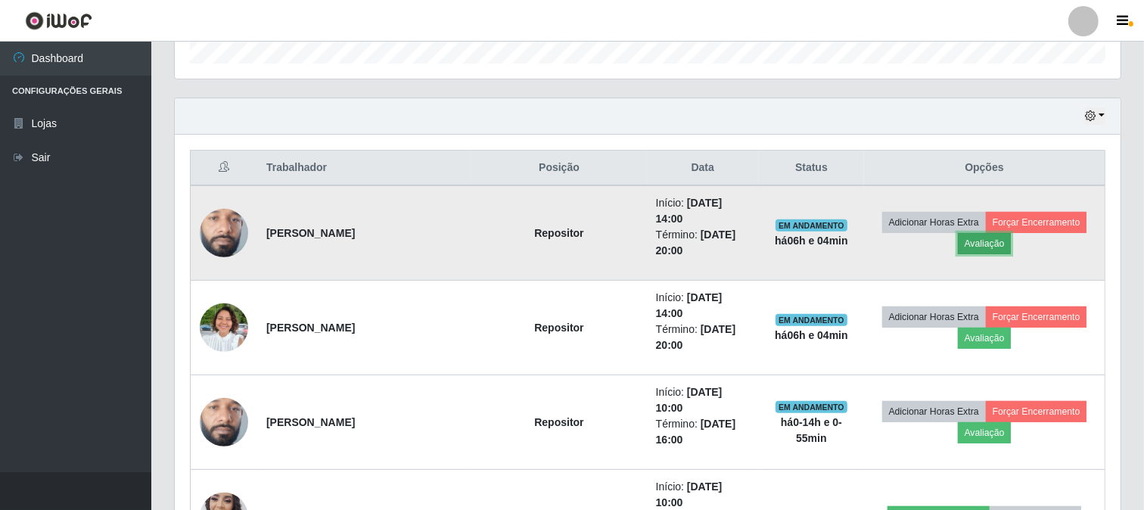
click at [969, 238] on button "Avaliação" at bounding box center [985, 243] width 54 height 21
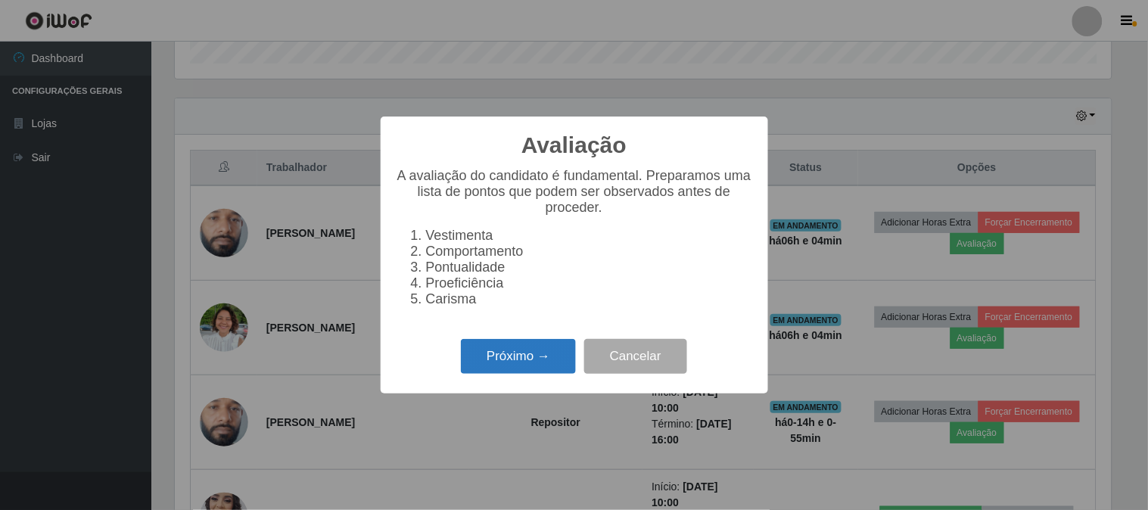
click at [512, 368] on button "Próximo →" at bounding box center [518, 357] width 115 height 36
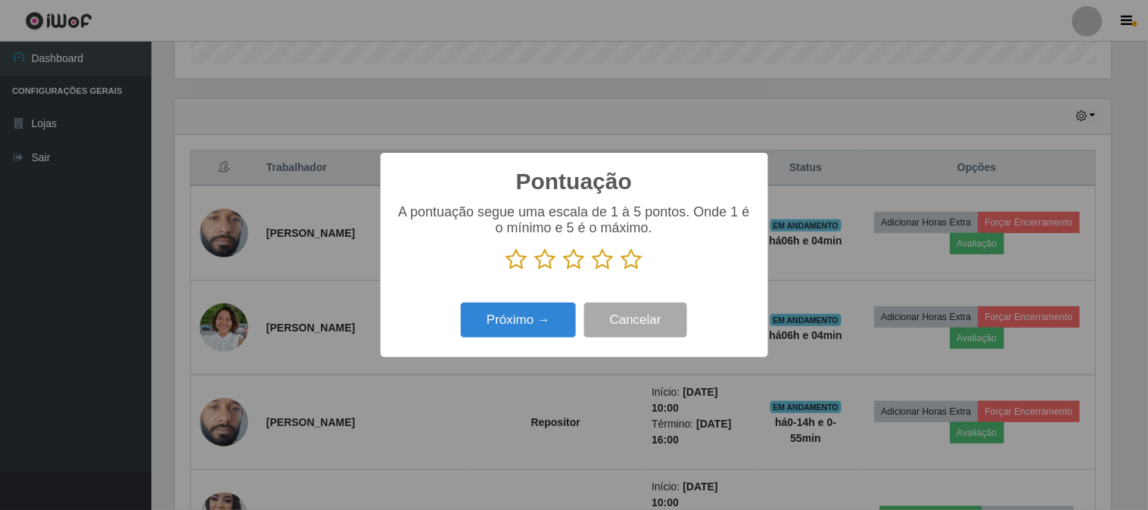
drag, startPoint x: 631, startPoint y: 257, endPoint x: 577, endPoint y: 315, distance: 78.7
click at [630, 258] on icon at bounding box center [631, 259] width 21 height 23
click at [621, 271] on input "radio" at bounding box center [621, 271] width 0 height 0
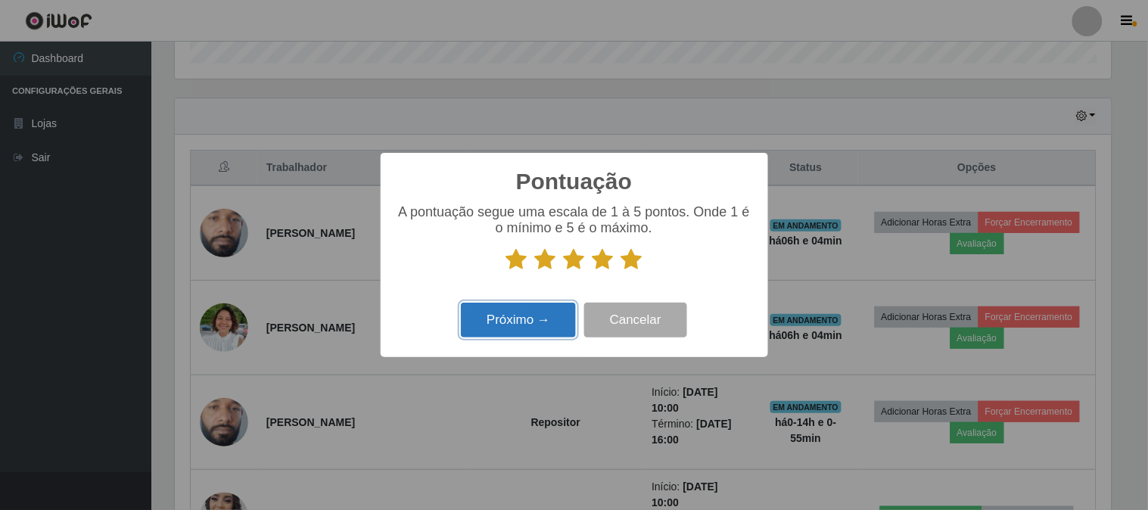
click at [552, 316] on button "Próximo →" at bounding box center [518, 321] width 115 height 36
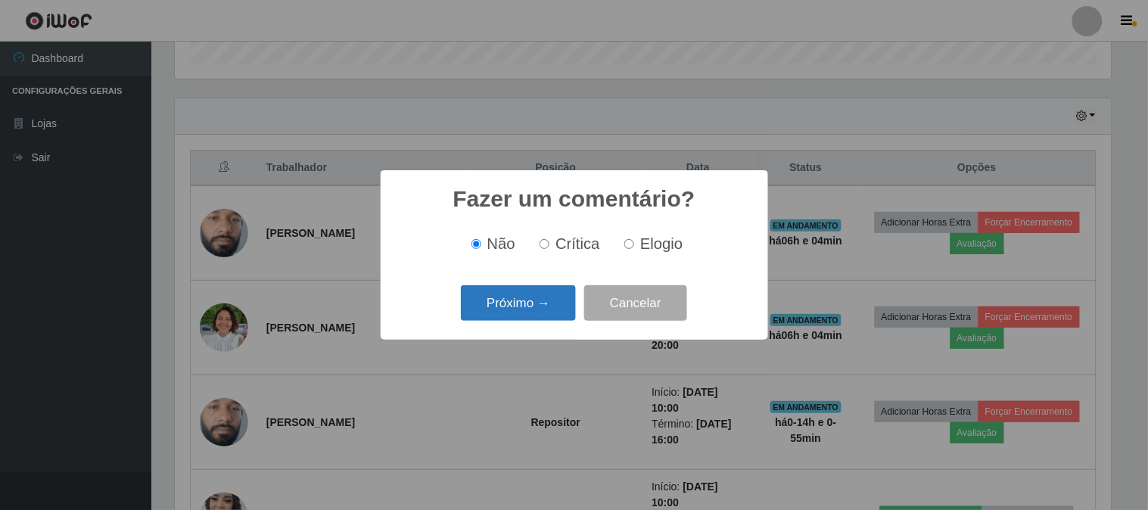
click at [546, 300] on button "Próximo →" at bounding box center [518, 303] width 115 height 36
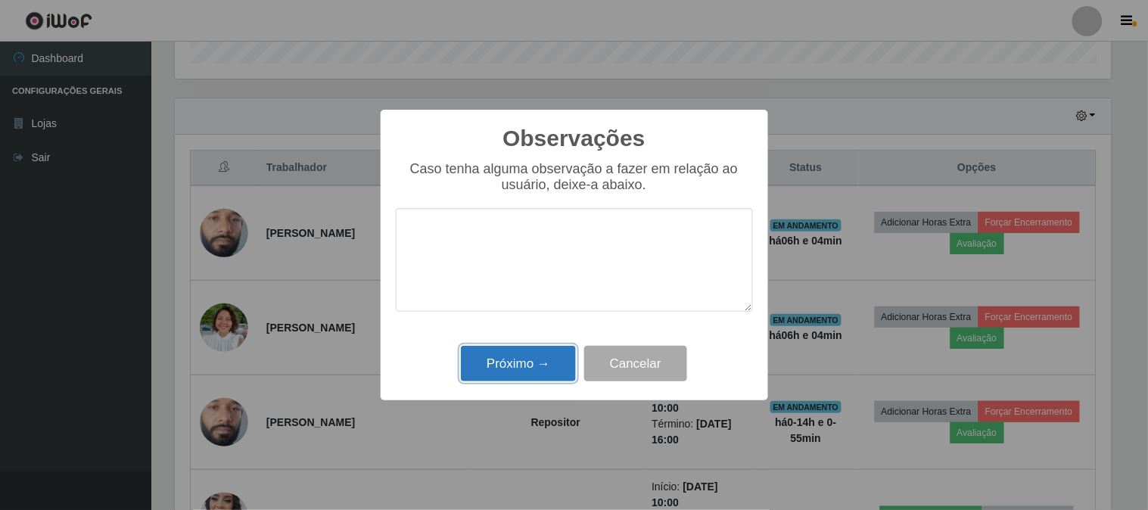
click at [517, 373] on button "Próximo →" at bounding box center [518, 364] width 115 height 36
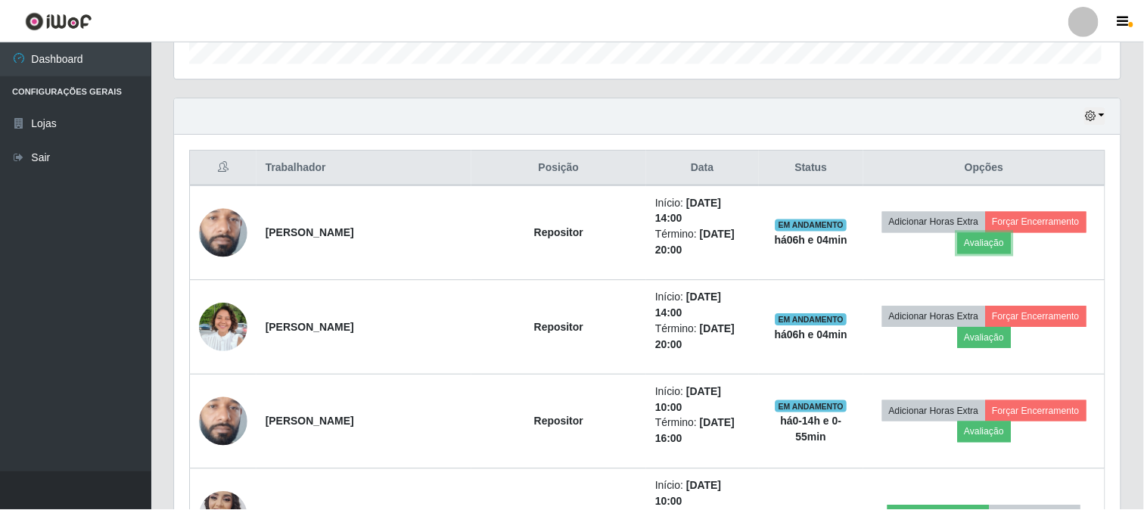
scroll to position [313, 946]
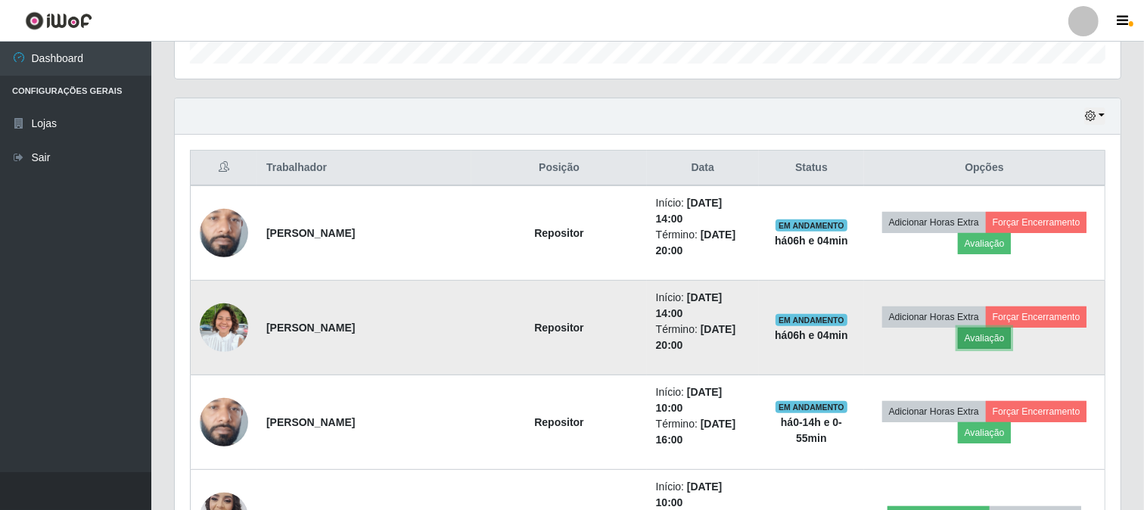
click at [988, 328] on button "Avaliação" at bounding box center [985, 338] width 54 height 21
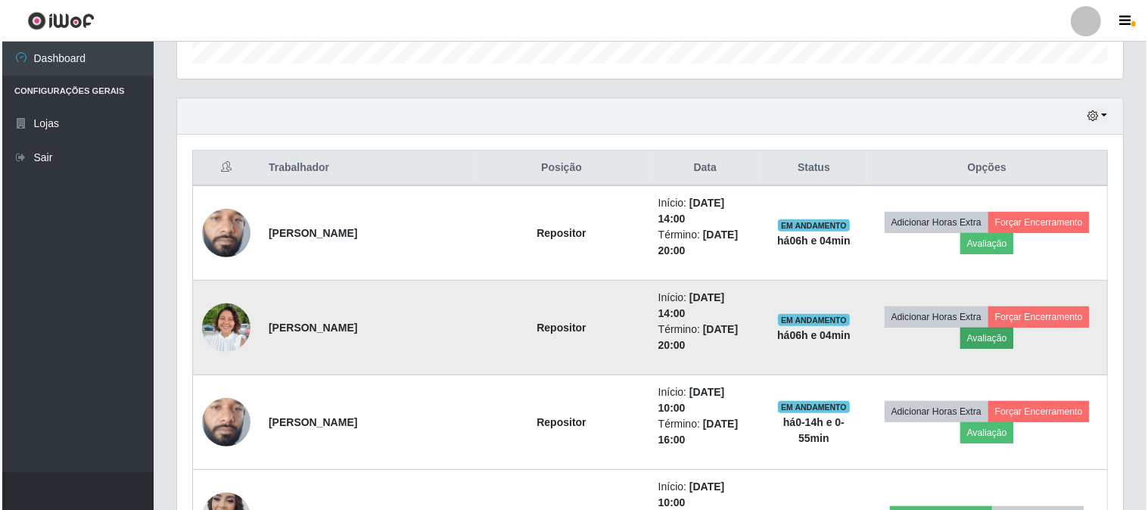
scroll to position [313, 936]
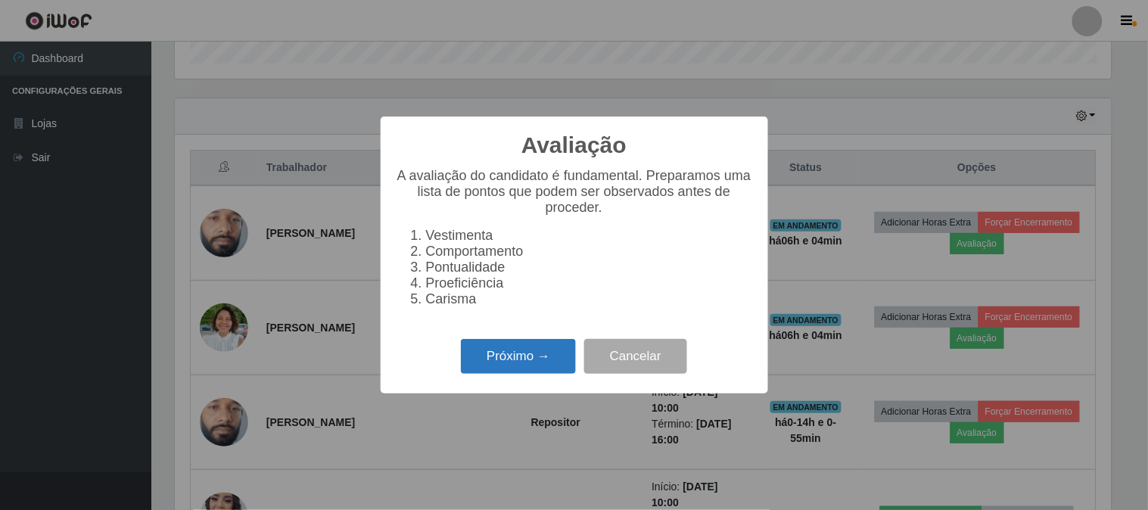
click at [536, 362] on button "Próximo →" at bounding box center [518, 357] width 115 height 36
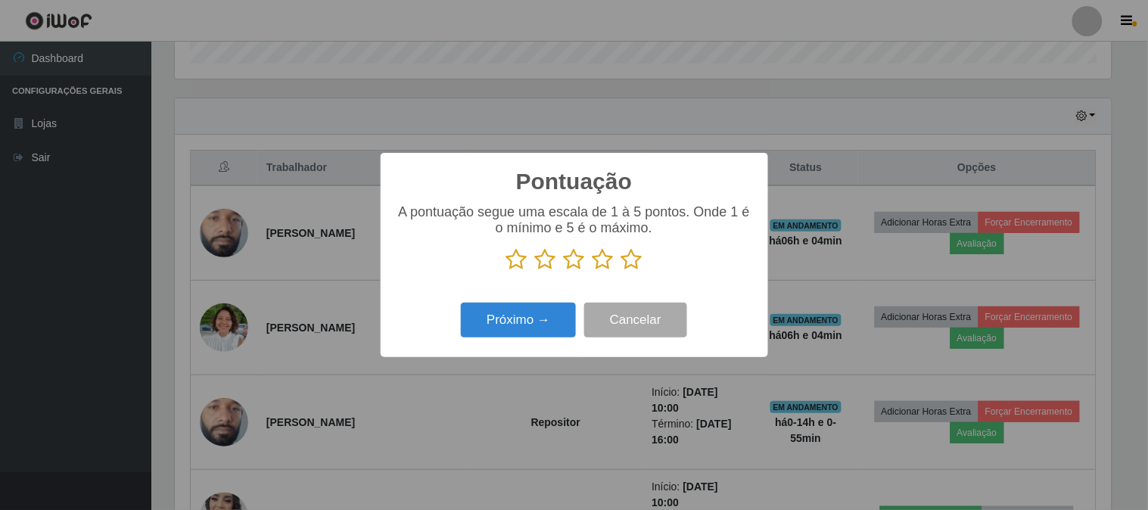
scroll to position [756410, 755788]
drag, startPoint x: 633, startPoint y: 258, endPoint x: 616, endPoint y: 275, distance: 23.5
click at [618, 270] on p at bounding box center [574, 259] width 357 height 23
drag, startPoint x: 629, startPoint y: 260, endPoint x: 606, endPoint y: 293, distance: 39.7
click at [629, 263] on icon at bounding box center [631, 259] width 21 height 23
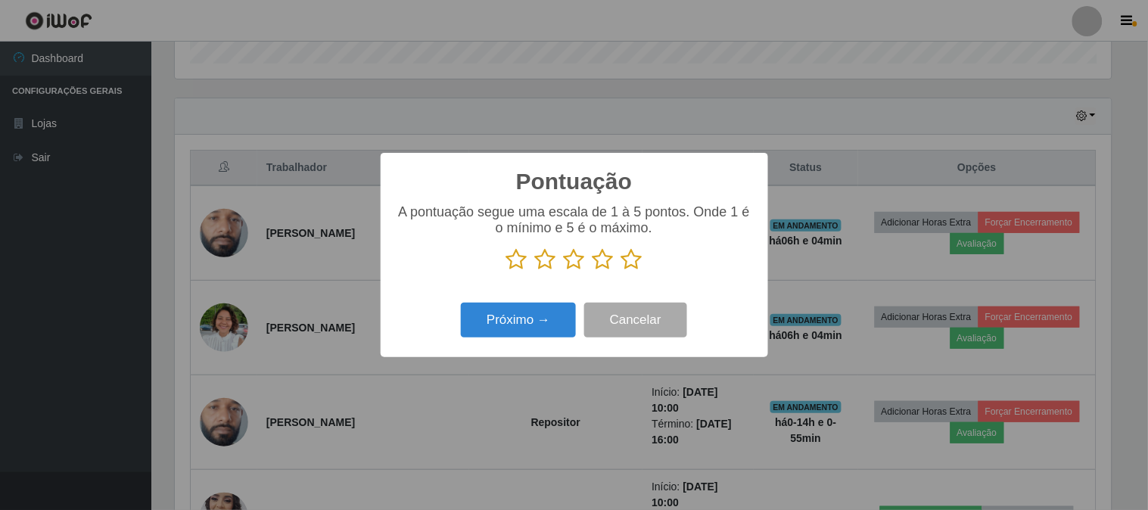
click at [621, 271] on input "radio" at bounding box center [621, 271] width 0 height 0
drag, startPoint x: 566, startPoint y: 301, endPoint x: 558, endPoint y: 318, distance: 18.6
click at [565, 301] on div "Próximo → Cancelar" at bounding box center [574, 319] width 357 height 43
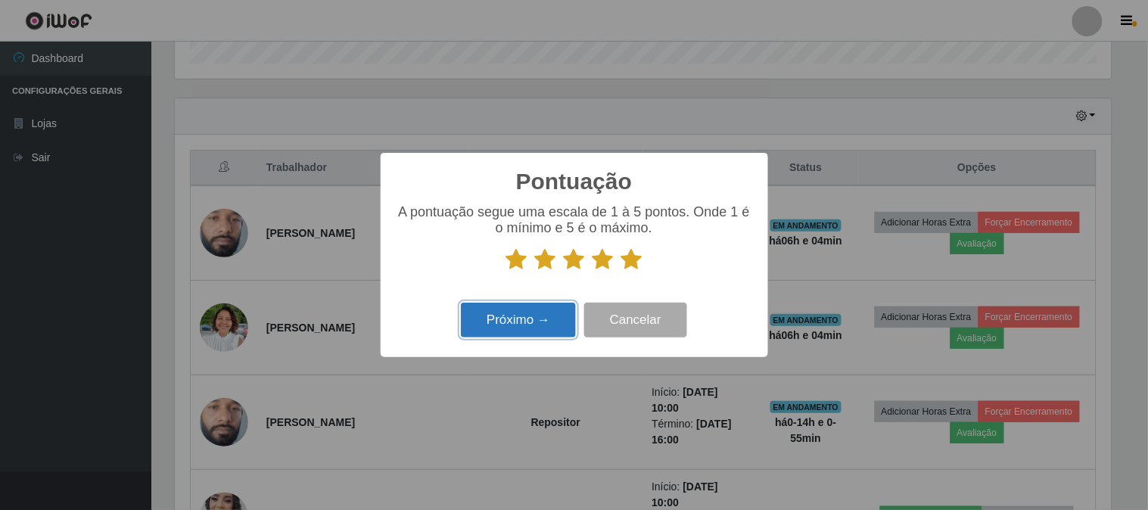
click at [558, 318] on button "Próximo →" at bounding box center [518, 321] width 115 height 36
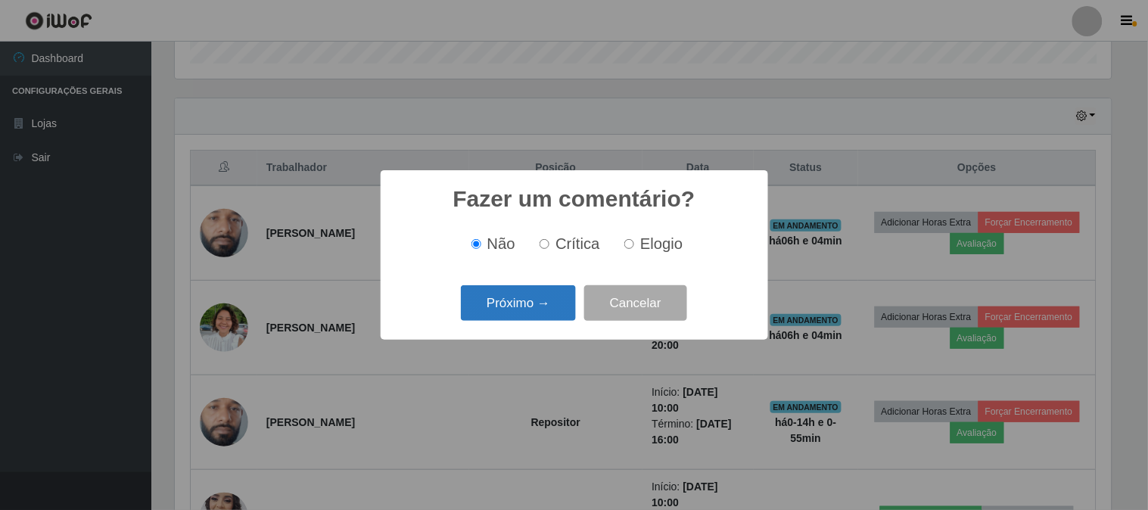
click at [550, 299] on button "Próximo →" at bounding box center [518, 303] width 115 height 36
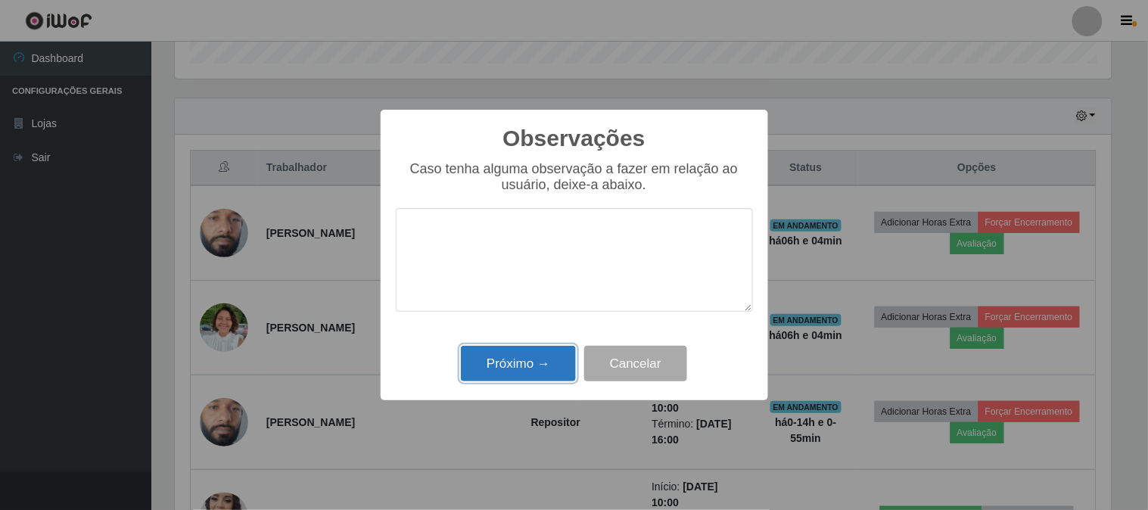
click at [521, 366] on button "Próximo →" at bounding box center [518, 364] width 115 height 36
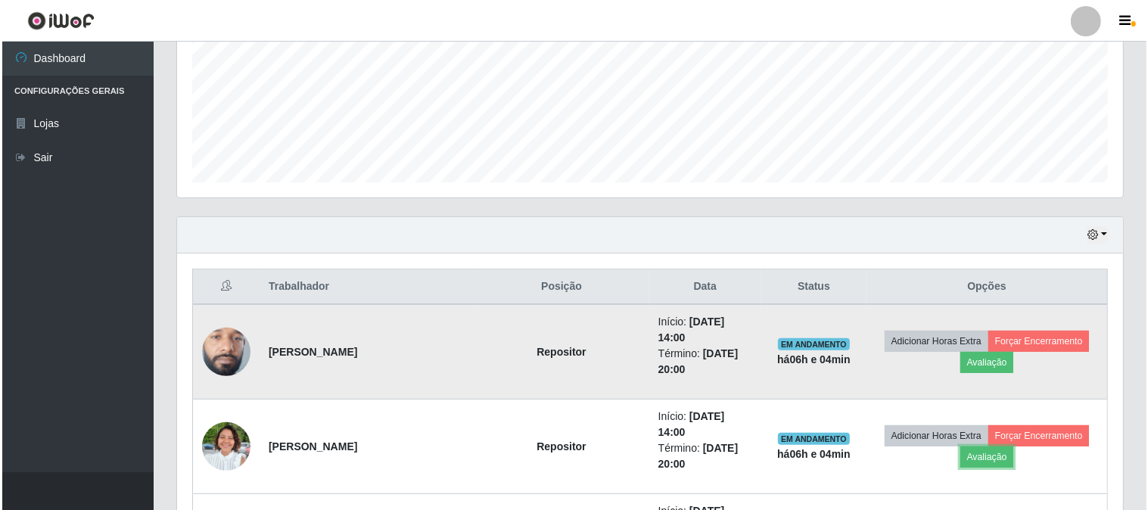
scroll to position [443, 0]
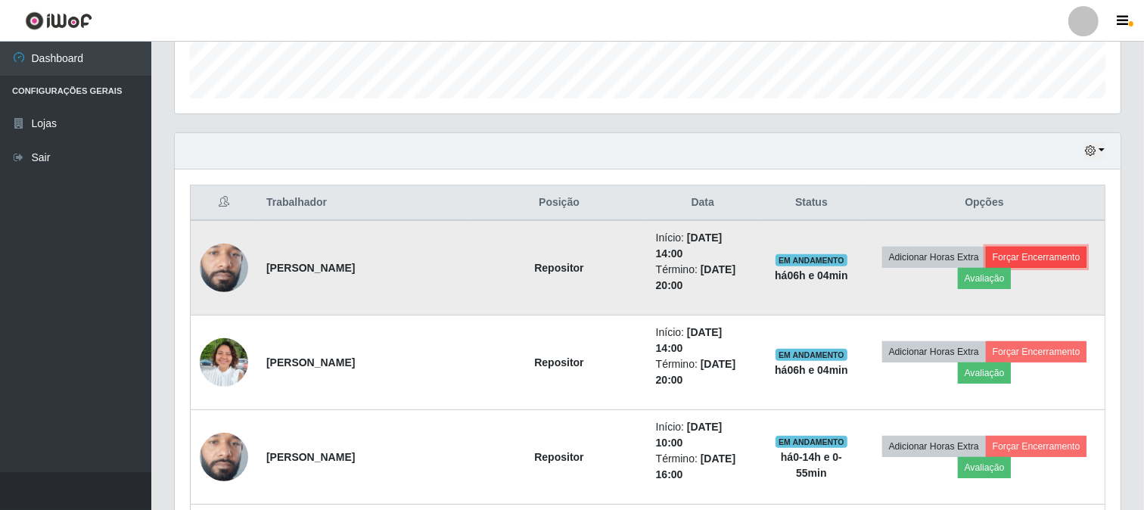
click at [1016, 254] on button "Forçar Encerramento" at bounding box center [1036, 257] width 101 height 21
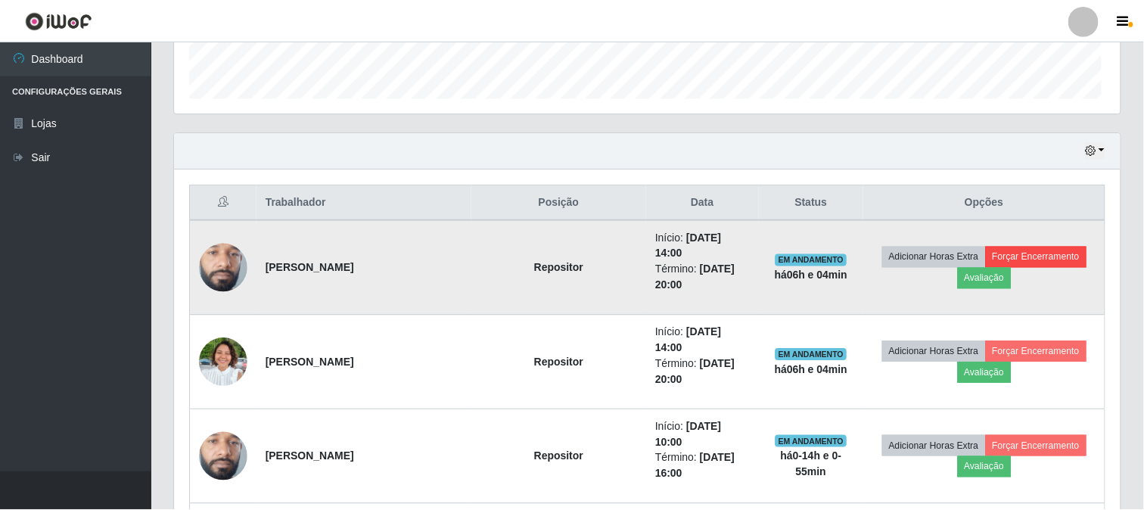
scroll to position [313, 936]
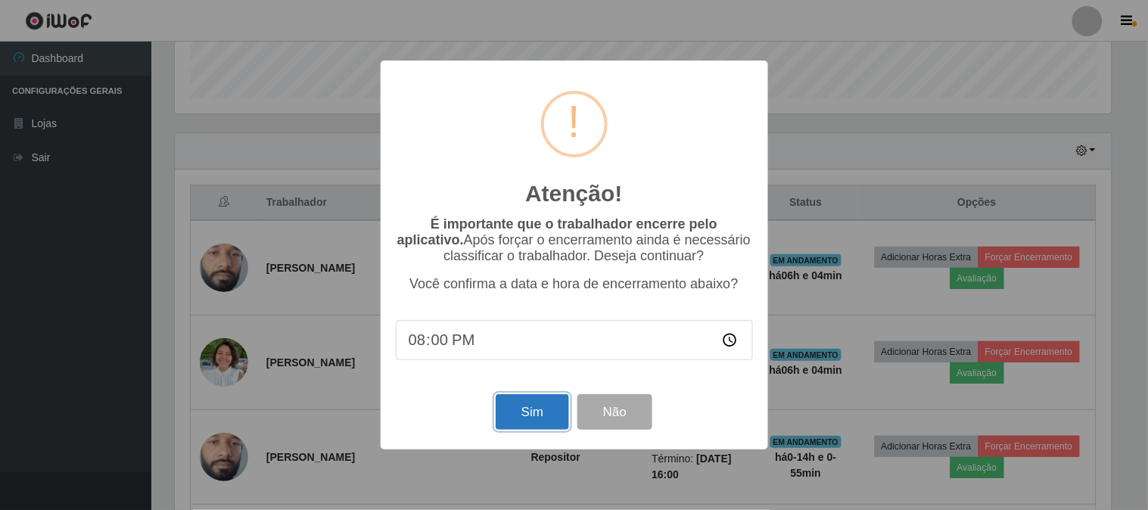
click at [531, 409] on button "Sim" at bounding box center [532, 412] width 73 height 36
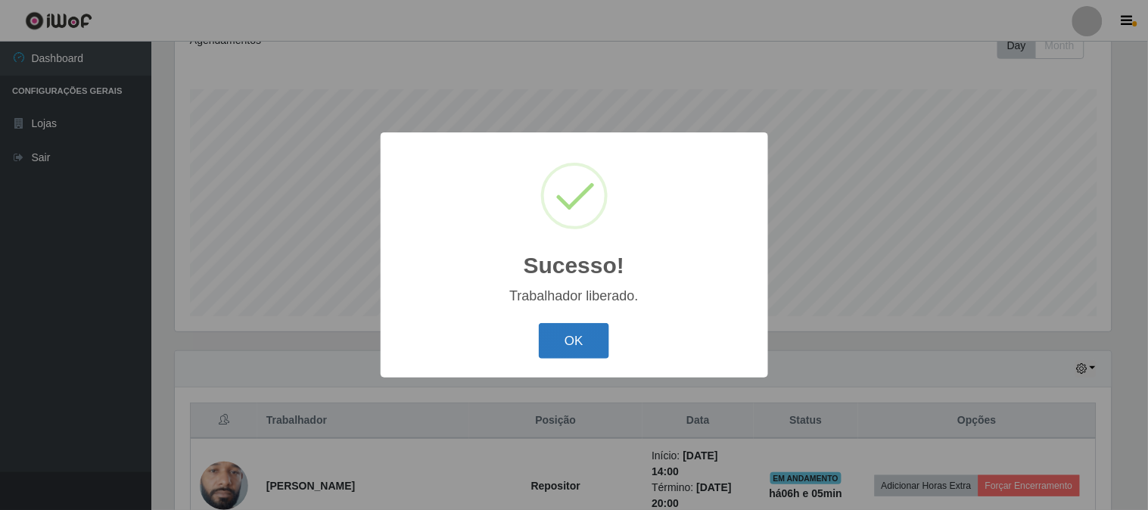
click at [568, 343] on button "OK" at bounding box center [574, 341] width 70 height 36
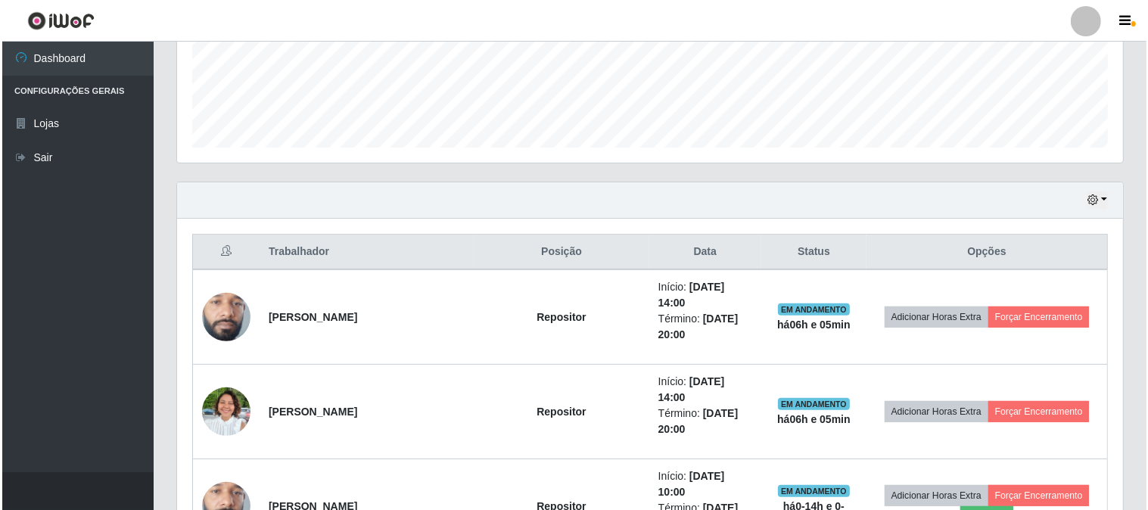
scroll to position [477, 0]
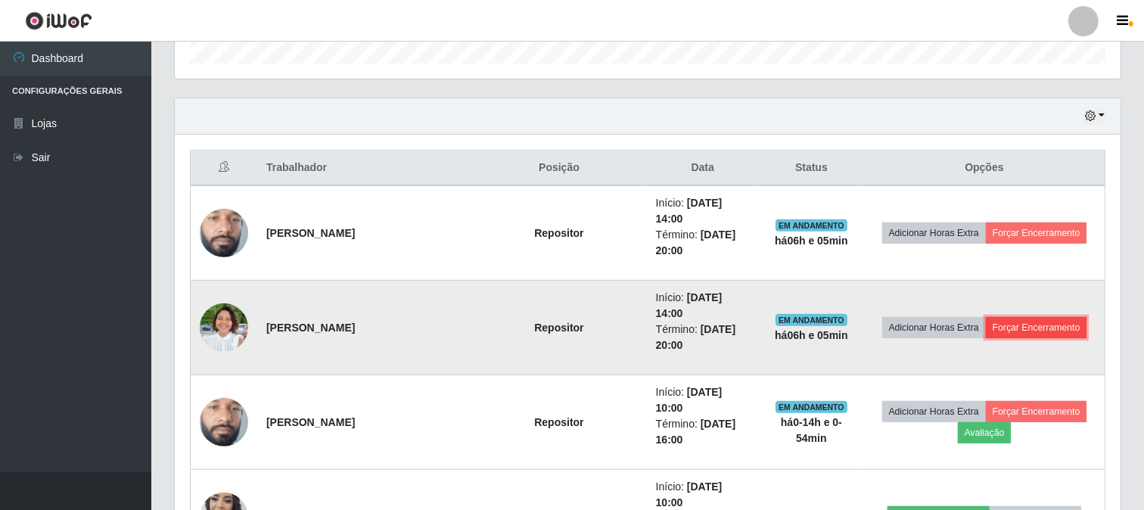
click at [1001, 317] on button "Forçar Encerramento" at bounding box center [1036, 327] width 101 height 21
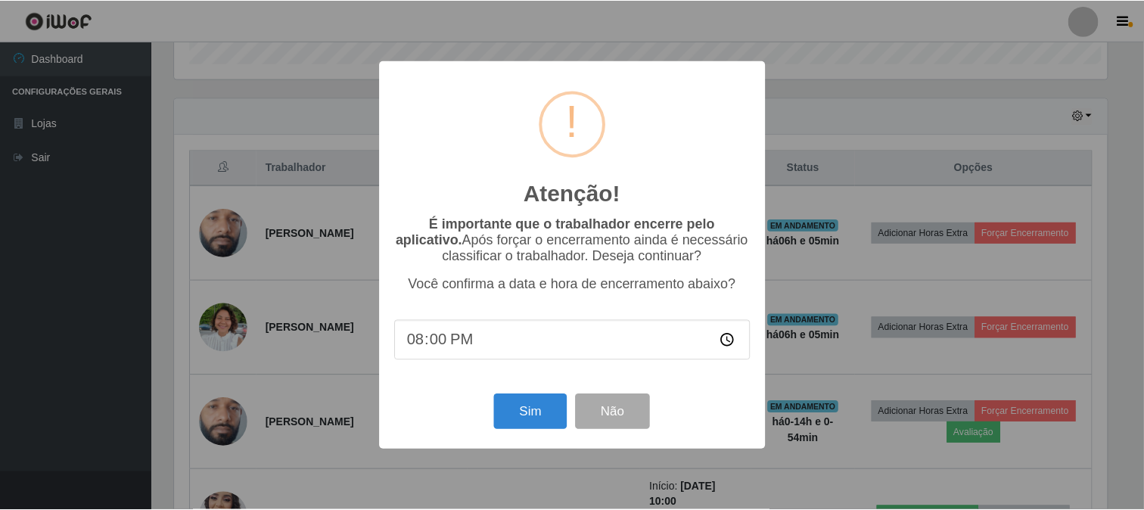
scroll to position [313, 936]
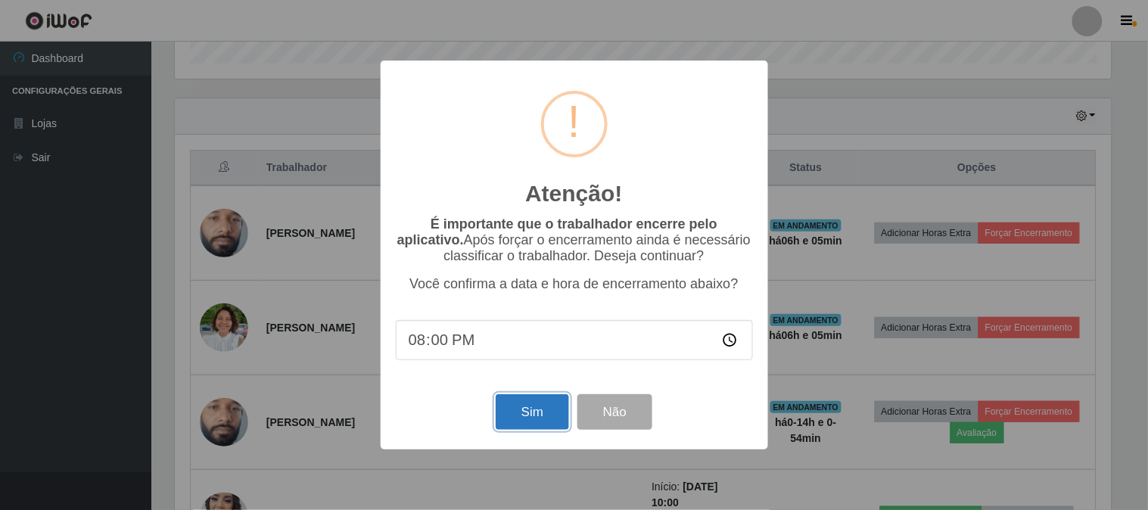
click at [516, 418] on button "Sim" at bounding box center [532, 412] width 73 height 36
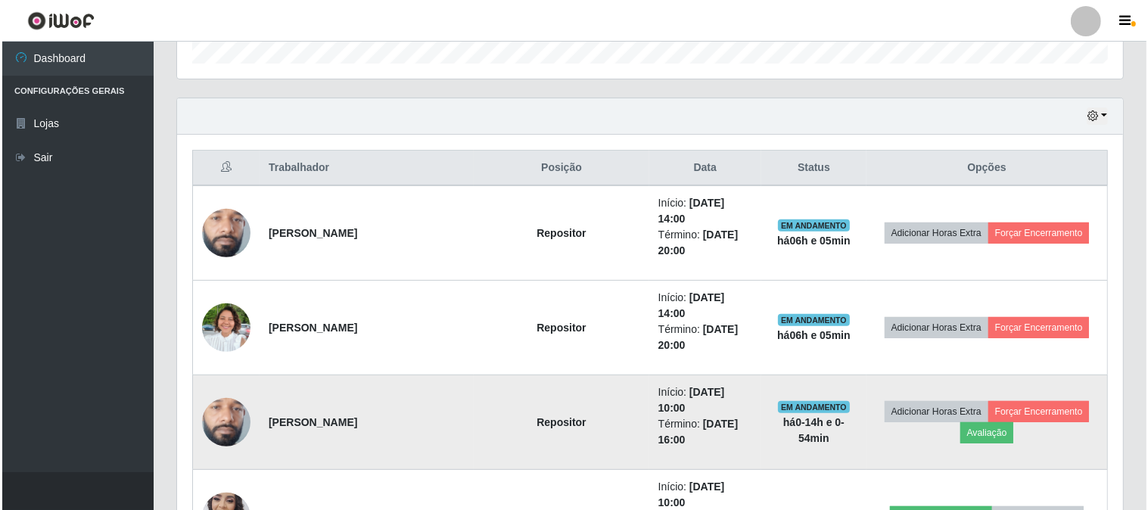
scroll to position [225, 0]
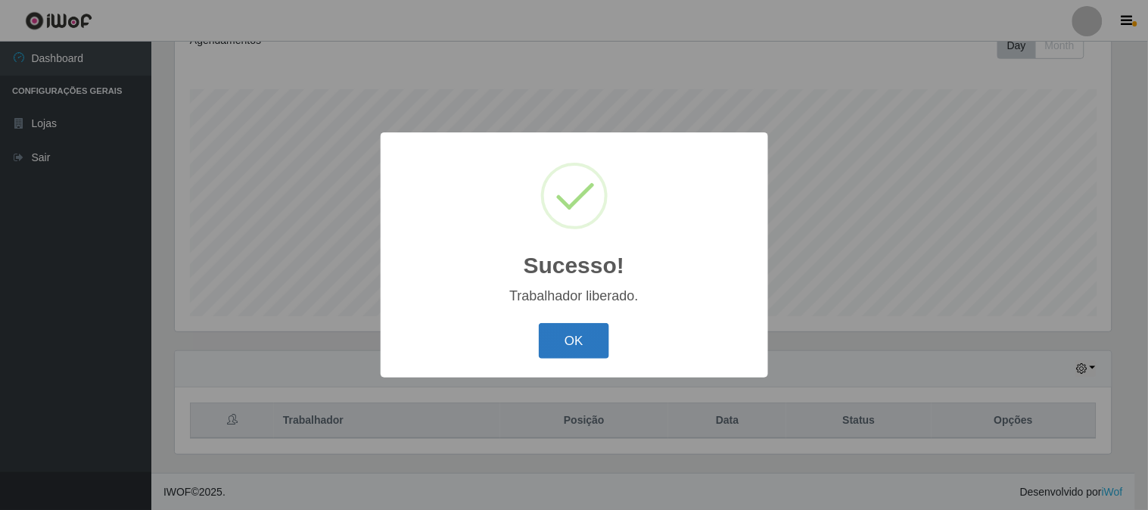
click at [553, 353] on button "OK" at bounding box center [574, 341] width 70 height 36
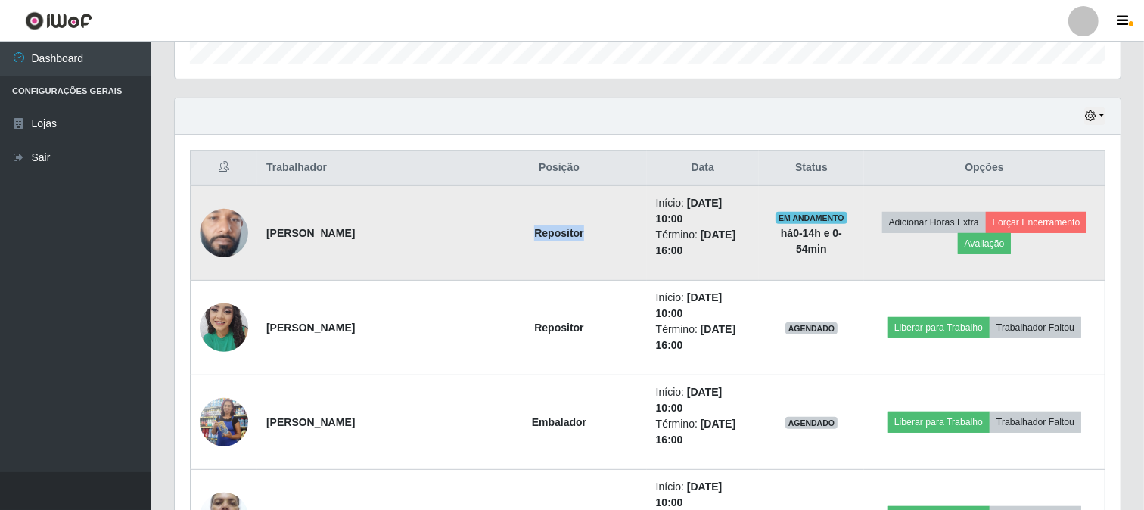
drag, startPoint x: 496, startPoint y: 229, endPoint x: 546, endPoint y: 225, distance: 50.8
click at [546, 225] on td "Repositor" at bounding box center [558, 232] width 175 height 95
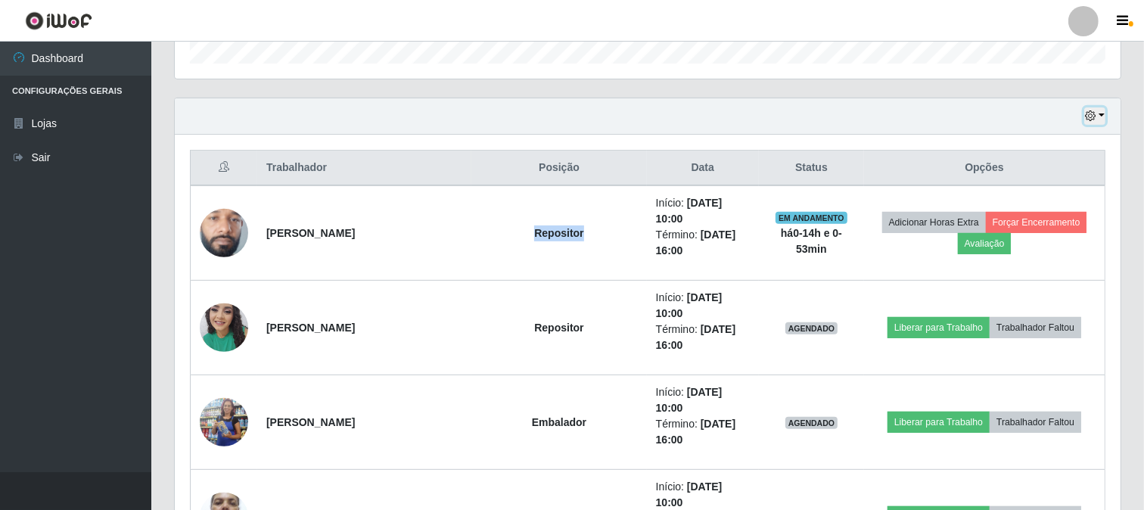
click at [1097, 118] on button "button" at bounding box center [1094, 115] width 21 height 17
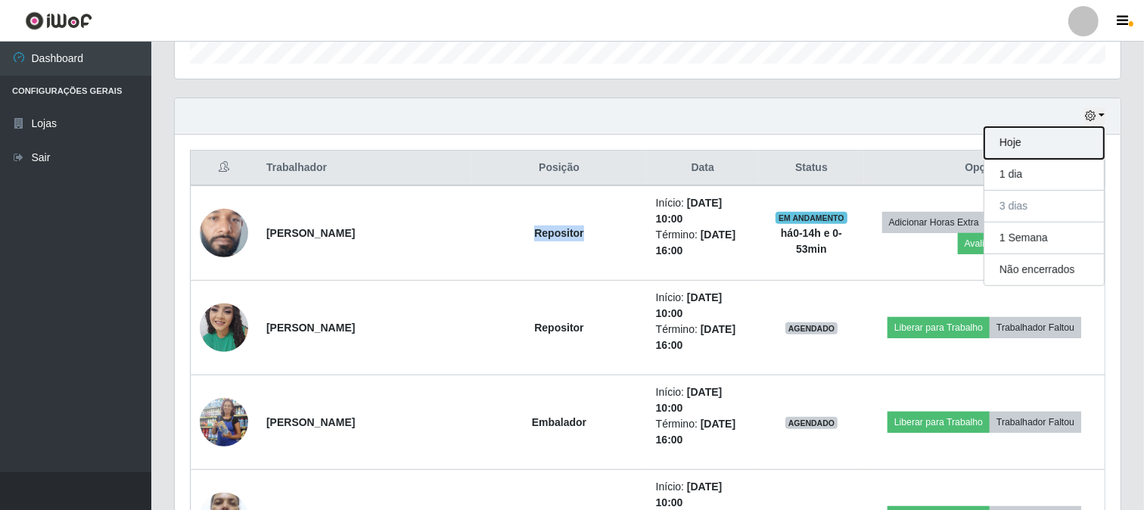
click at [1040, 140] on button "Hoje" at bounding box center [1044, 143] width 120 height 32
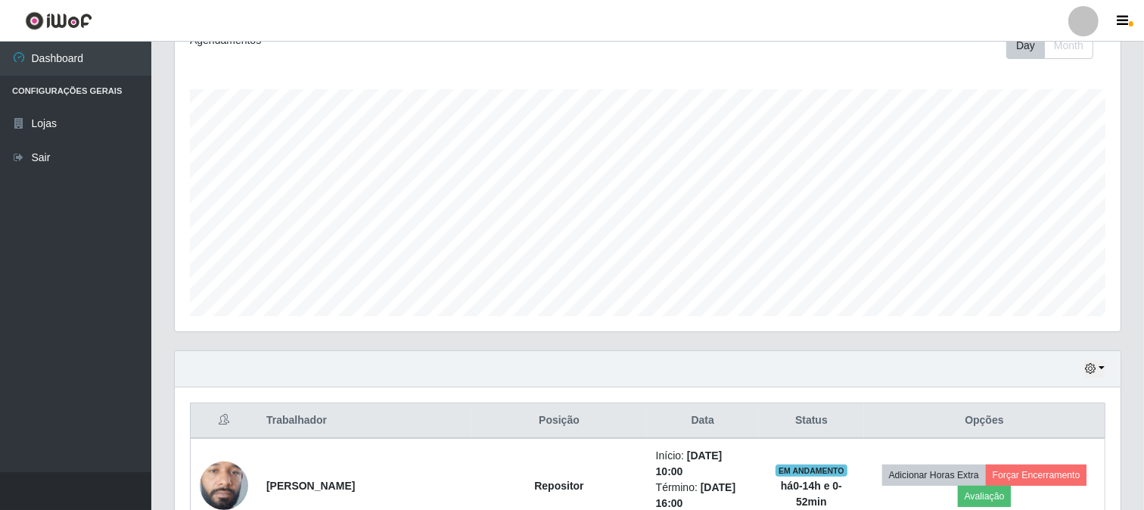
scroll to position [477, 0]
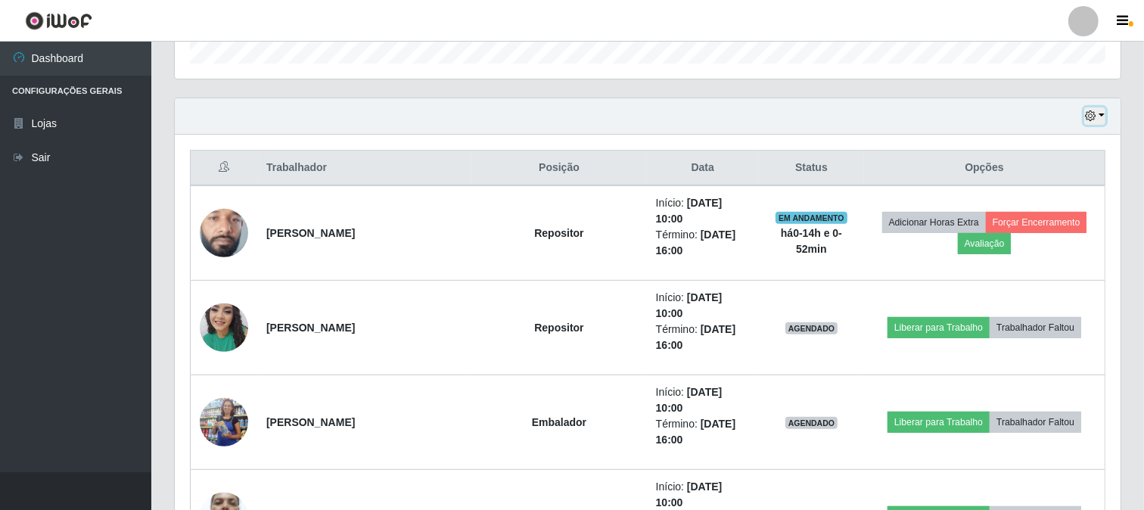
click at [1098, 119] on button "button" at bounding box center [1094, 115] width 21 height 17
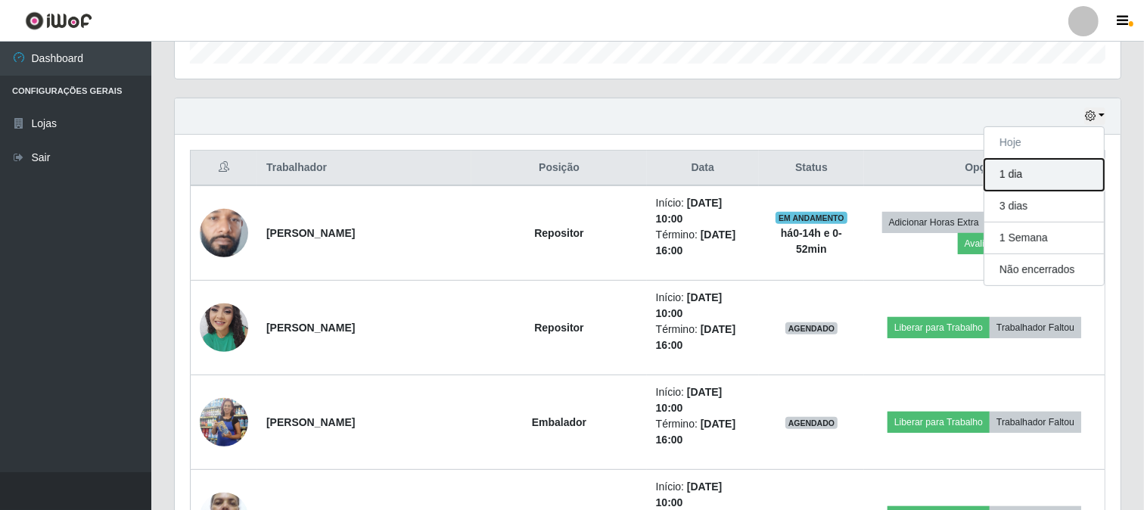
click at [1009, 177] on button "1 dia" at bounding box center [1044, 175] width 120 height 32
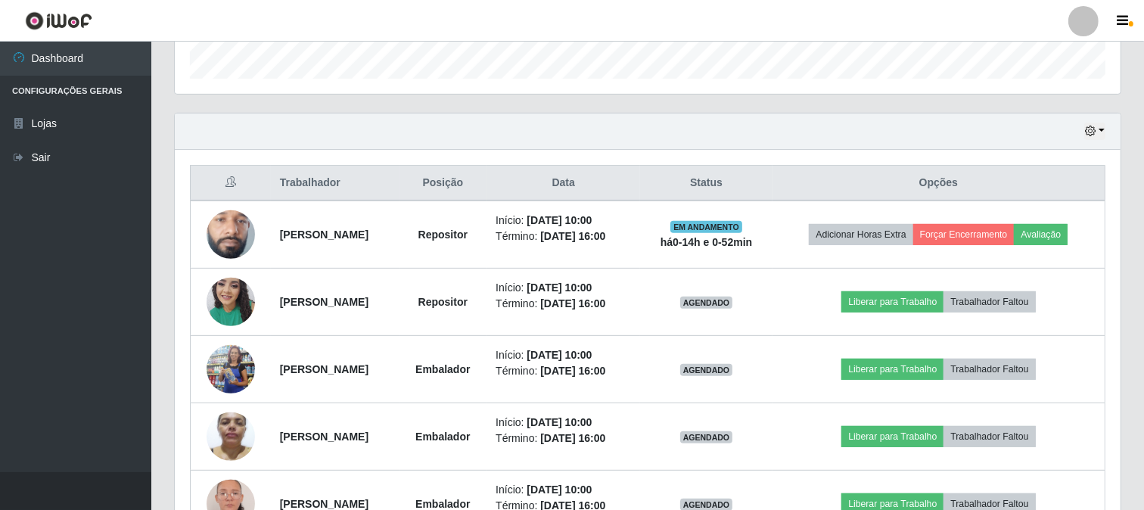
scroll to position [294, 0]
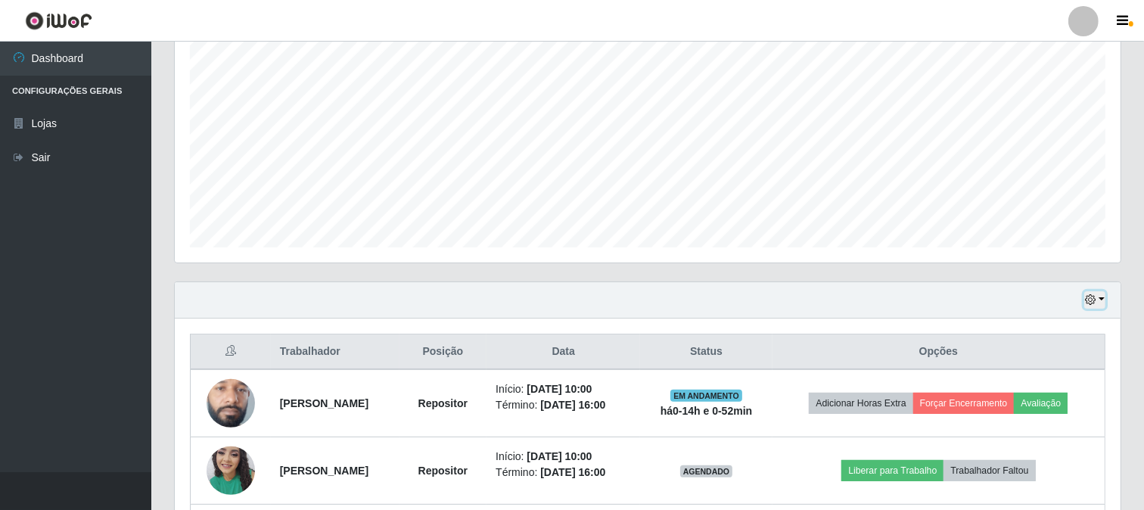
click at [1095, 299] on icon "button" at bounding box center [1090, 299] width 11 height 11
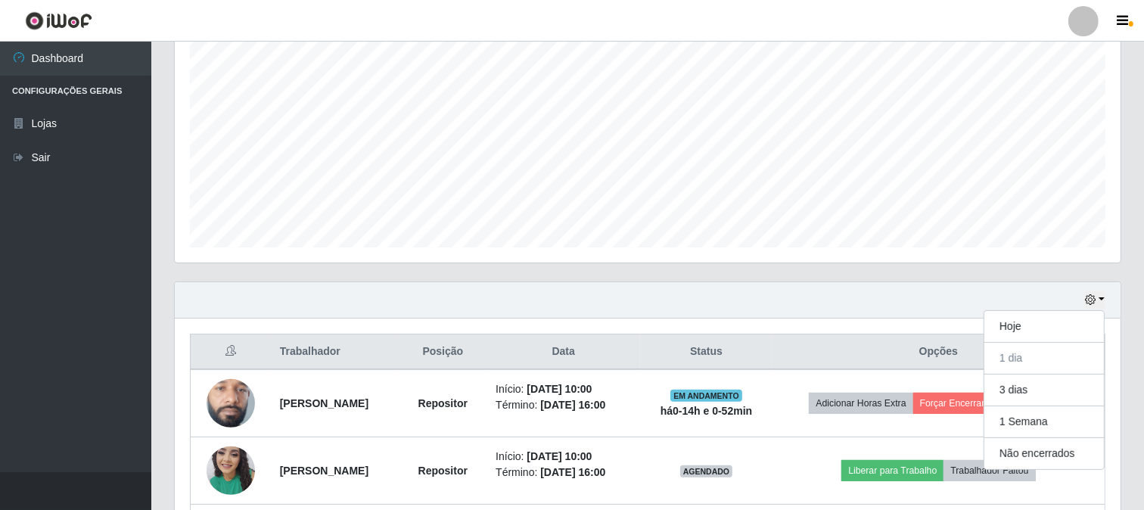
click at [897, 297] on div "Hoje 1 dia 3 dias 1 Semana Não encerrados" at bounding box center [648, 300] width 946 height 36
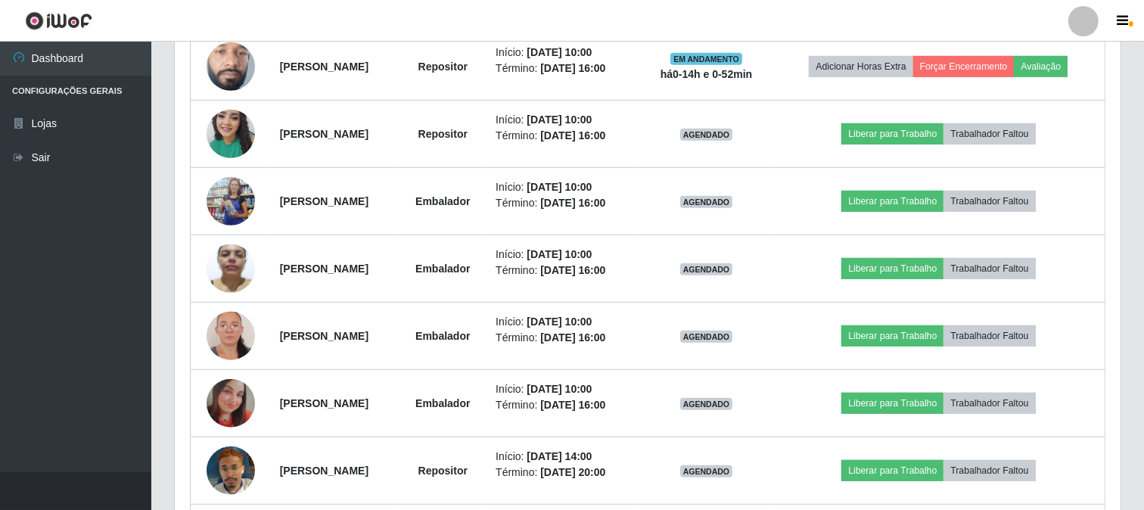
scroll to position [378, 0]
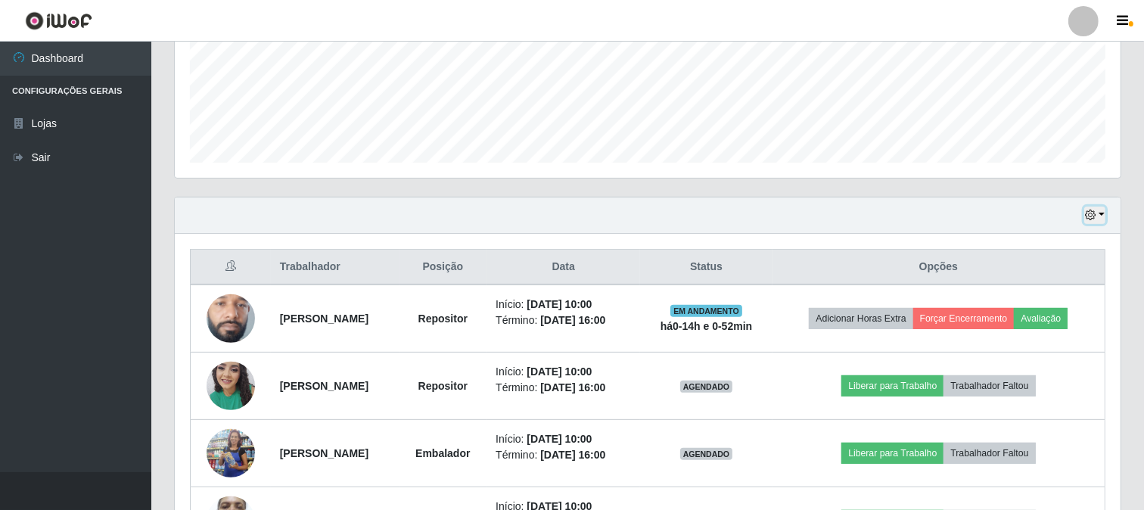
click at [1100, 218] on button "button" at bounding box center [1094, 215] width 21 height 17
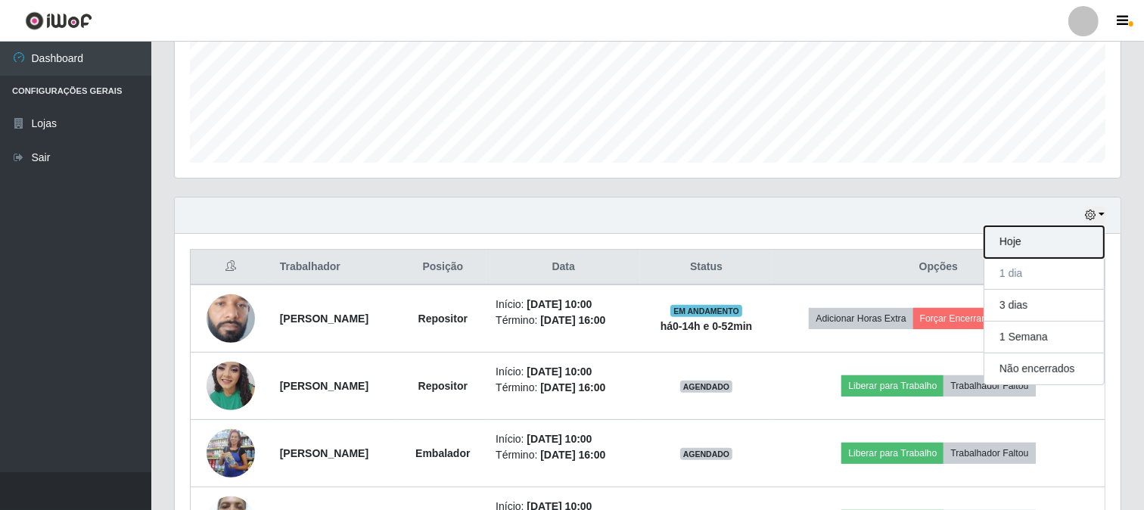
click at [1018, 247] on button "Hoje" at bounding box center [1044, 242] width 120 height 32
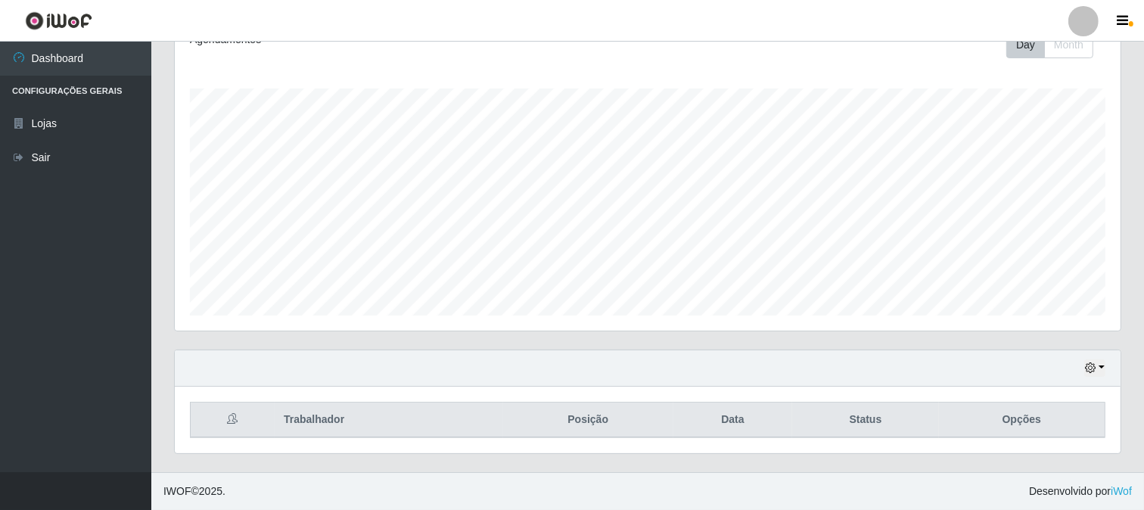
scroll to position [225, 0]
